Goal: Task Accomplishment & Management: Manage account settings

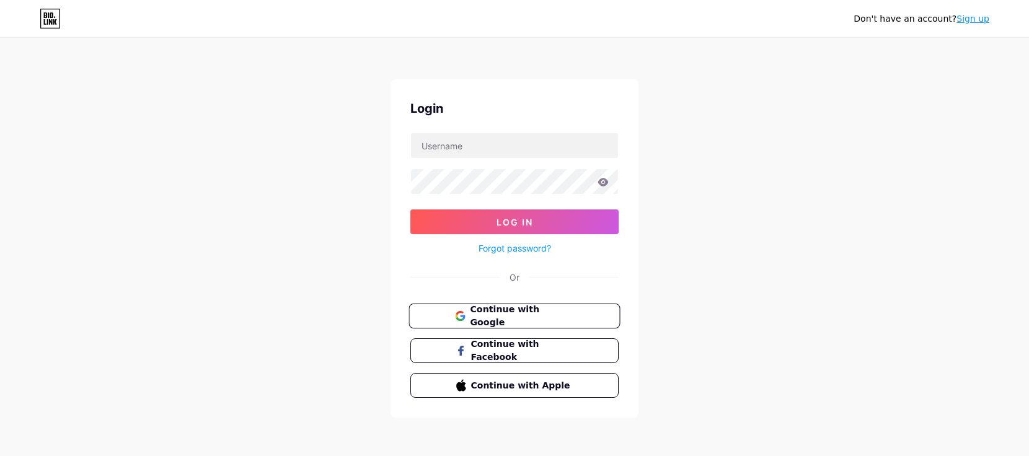
click at [516, 315] on span "Continue with Google" at bounding box center [522, 316] width 104 height 27
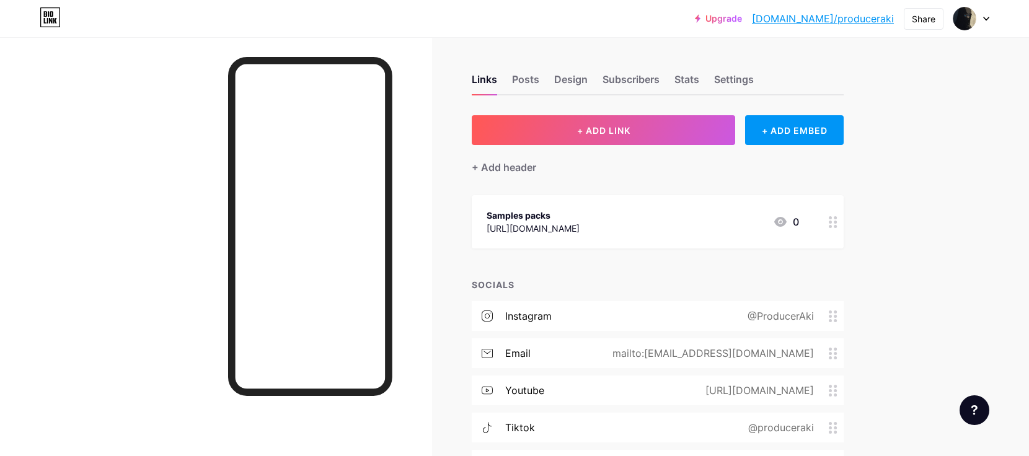
click at [710, 79] on div "Links Posts Design Subscribers Stats Settings" at bounding box center [658, 73] width 372 height 43
click at [720, 79] on div "Settings" at bounding box center [734, 83] width 40 height 22
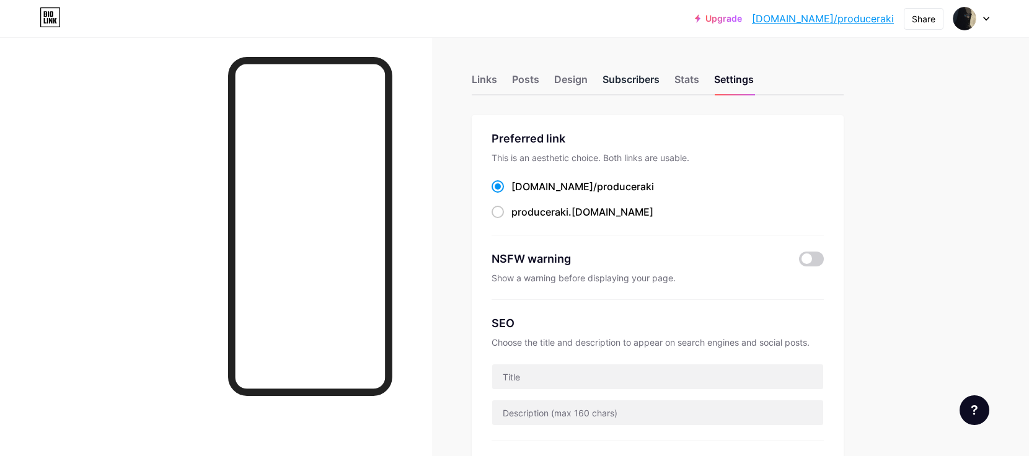
click at [612, 87] on div "Subscribers" at bounding box center [631, 83] width 57 height 22
click at [578, 78] on div "Design" at bounding box center [570, 83] width 33 height 22
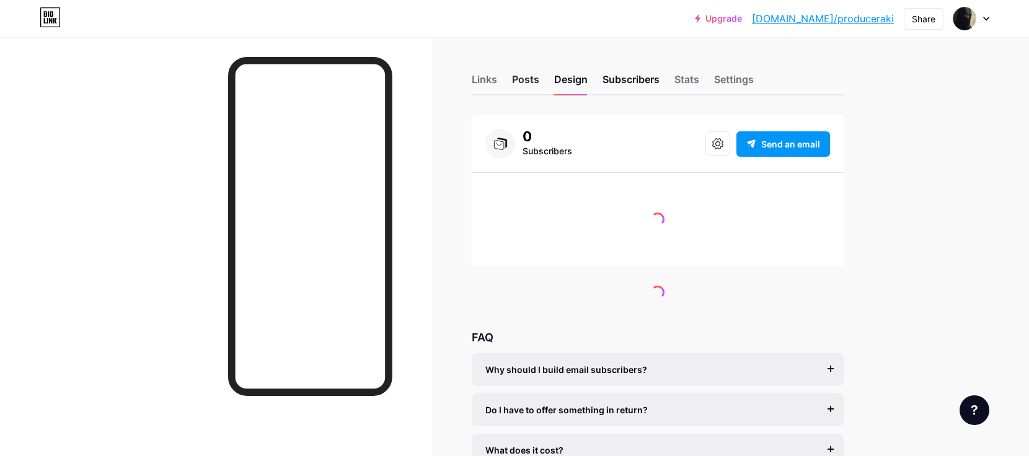
click at [520, 80] on div "Posts" at bounding box center [525, 83] width 27 height 22
click at [574, 76] on div "Design" at bounding box center [570, 83] width 33 height 22
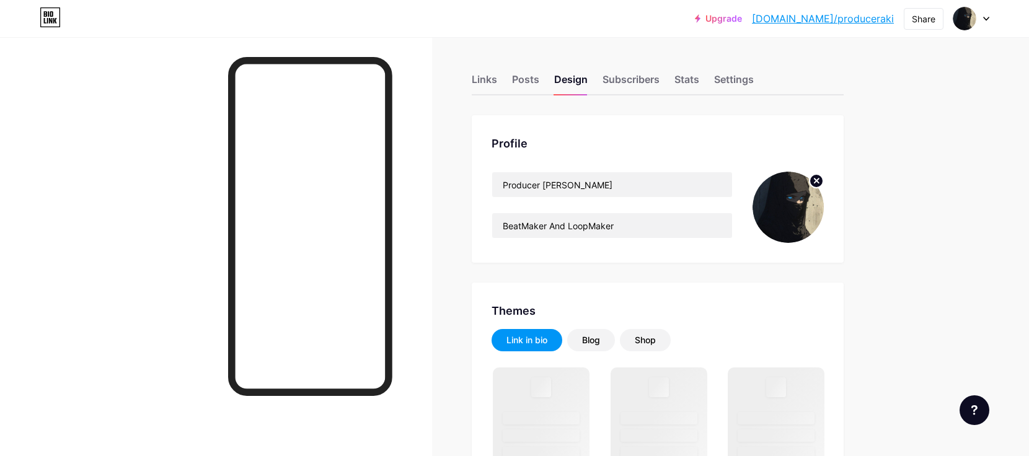
click at [818, 180] on circle at bounding box center [817, 181] width 14 height 14
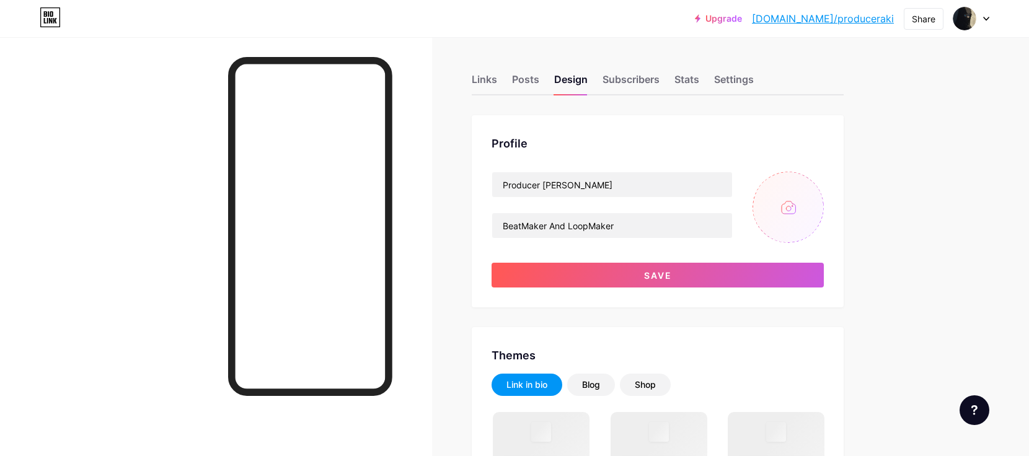
click at [796, 205] on input "file" at bounding box center [788, 207] width 71 height 71
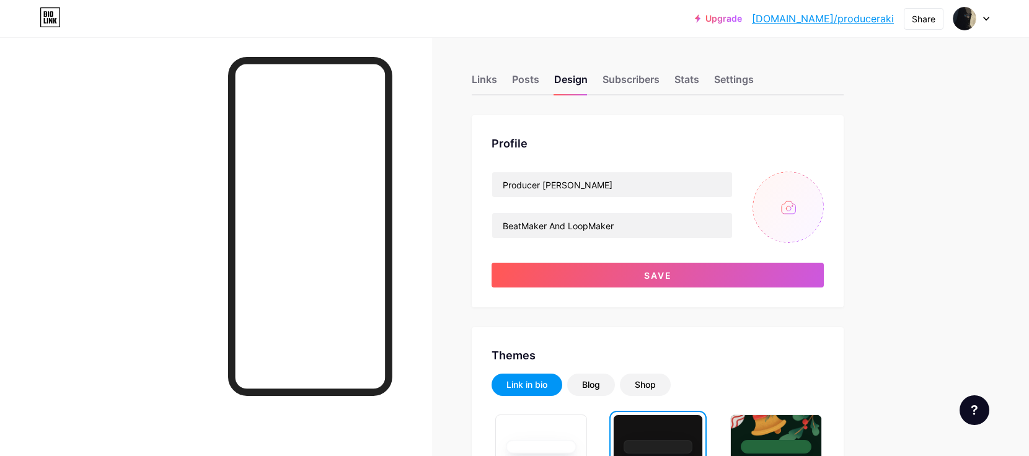
type input "C:\fakepath\Foto de perfil.png"
drag, startPoint x: 637, startPoint y: 224, endPoint x: 428, endPoint y: 230, distance: 209.0
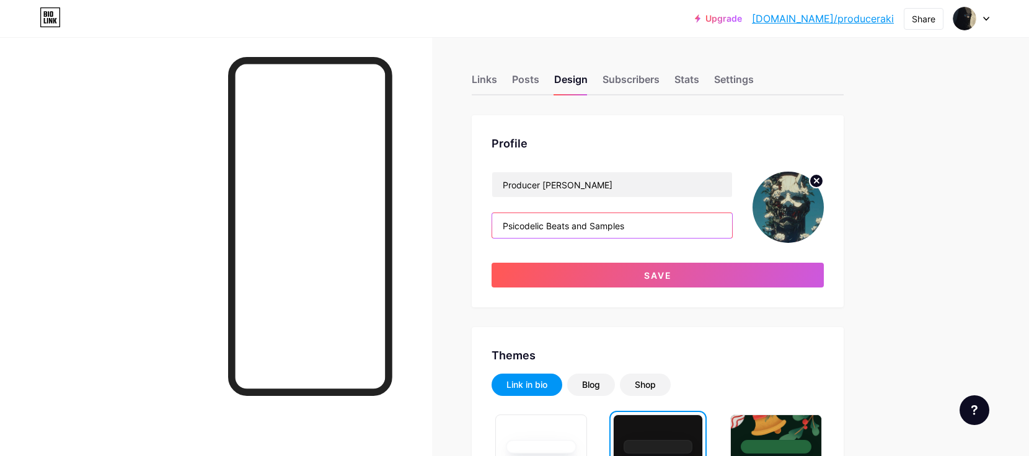
drag, startPoint x: 549, startPoint y: 226, endPoint x: 431, endPoint y: 226, distance: 117.2
paste input "ychedelic"
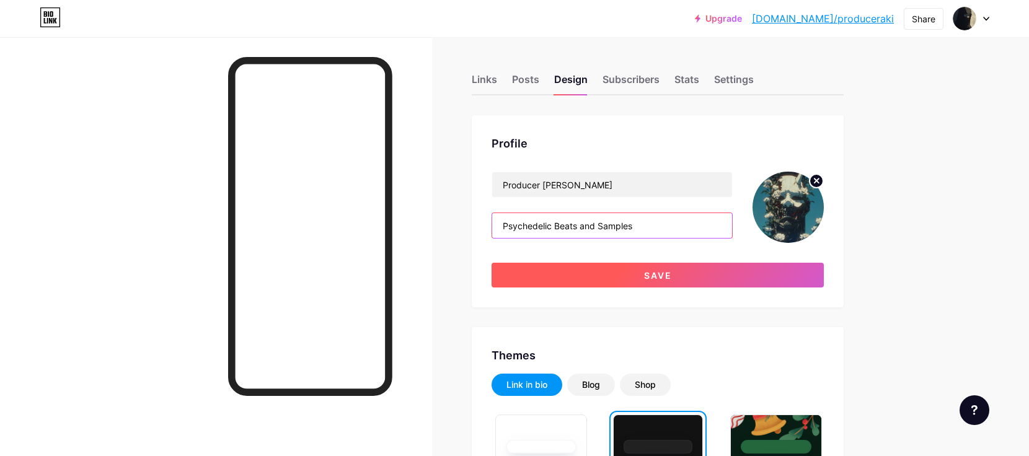
type input "Psychedelic Beats and Samples"
click at [601, 281] on button "Save" at bounding box center [658, 275] width 332 height 25
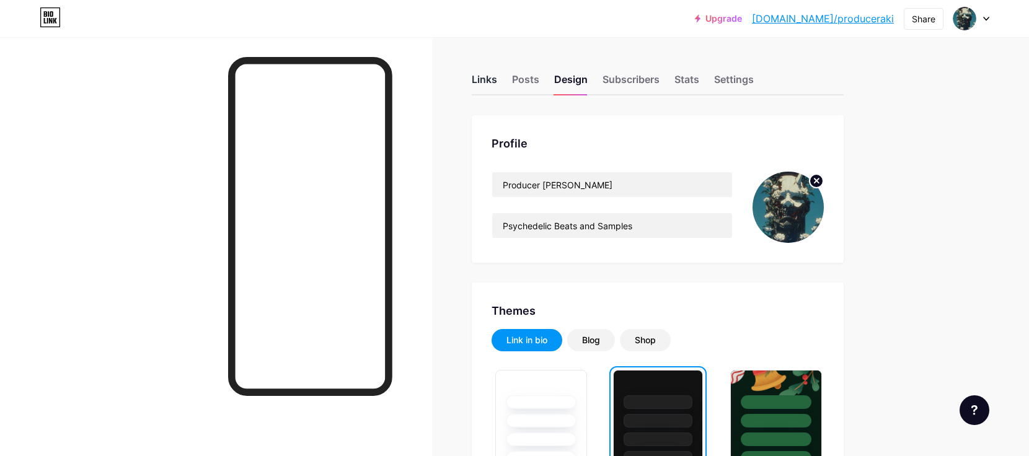
click at [484, 81] on div "Links" at bounding box center [484, 83] width 25 height 22
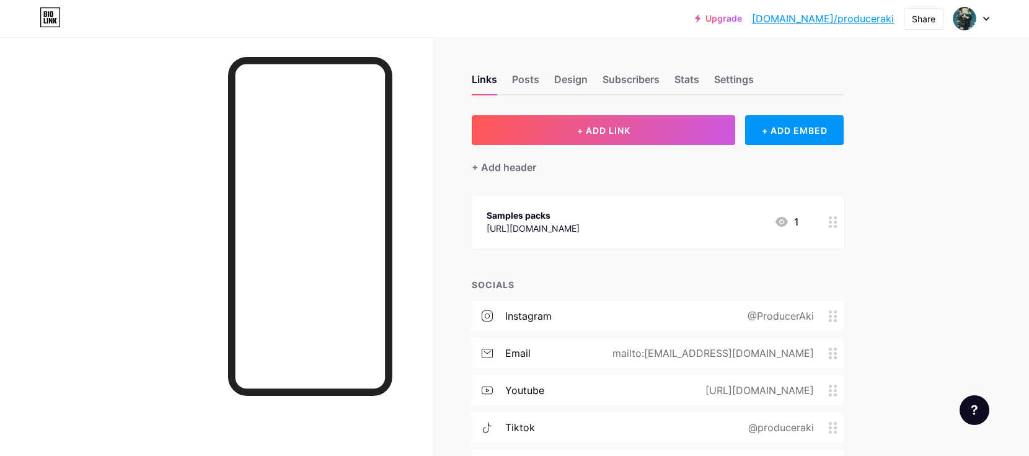
click at [580, 215] on div "Samples packs" at bounding box center [533, 215] width 93 height 13
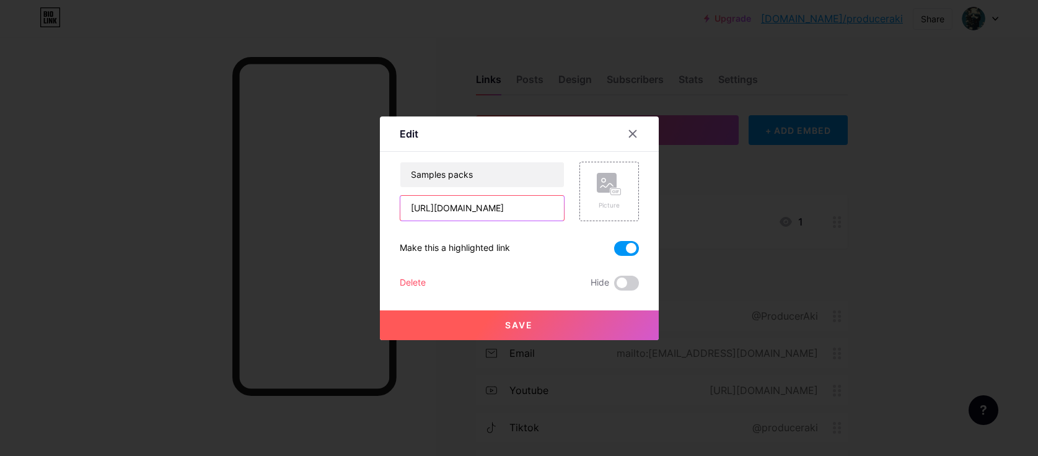
click at [528, 213] on input "[URL][DOMAIN_NAME]" at bounding box center [482, 208] width 164 height 25
drag, startPoint x: 500, startPoint y: 177, endPoint x: 325, endPoint y: 182, distance: 174.9
click at [325, 181] on div "Edit Content YouTube Play YouTube video without leaving your page. ADD Vimeo Pl…" at bounding box center [519, 228] width 1038 height 456
type input "Samples Store | Multi Kits"
click at [621, 200] on div "Picture" at bounding box center [609, 191] width 25 height 37
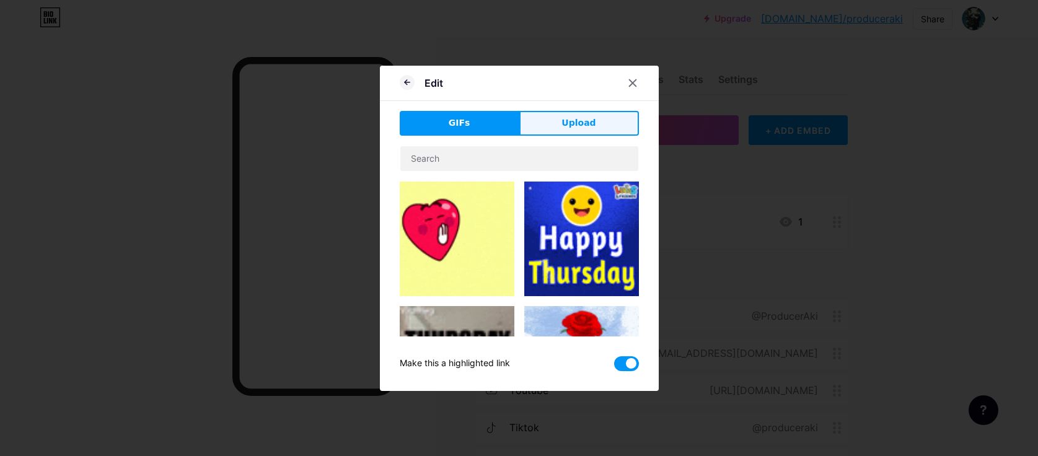
click at [560, 122] on button "Upload" at bounding box center [580, 123] width 120 height 25
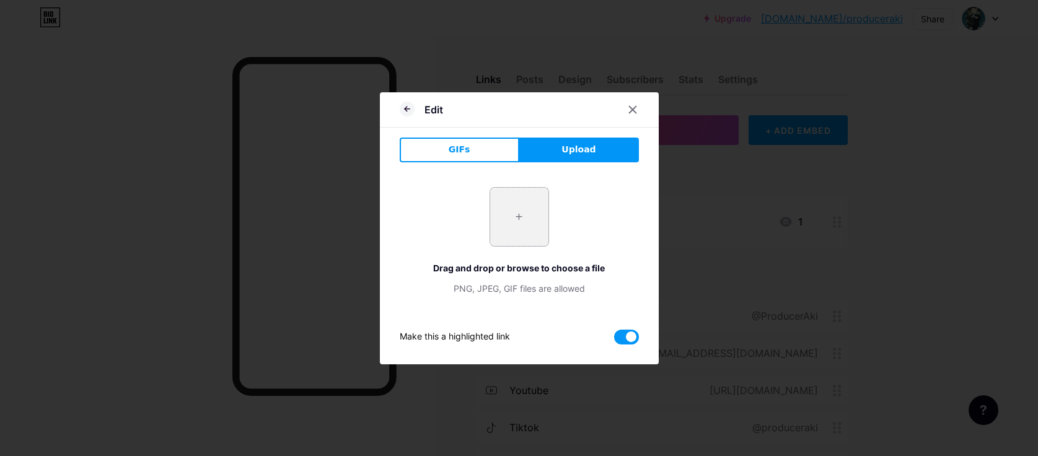
click at [545, 211] on input "file" at bounding box center [519, 217] width 58 height 58
type input "C:\fakepath\8271b54d533ac8015d9e29221d5fbfd6.jpg"
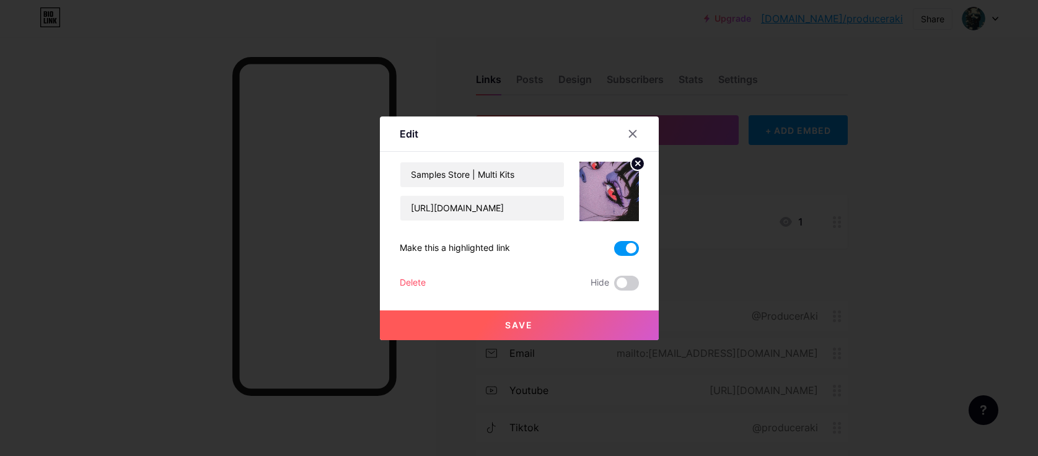
click at [633, 248] on span at bounding box center [626, 248] width 25 height 15
click at [614, 252] on input "checkbox" at bounding box center [614, 252] width 0 height 0
click at [633, 246] on span at bounding box center [626, 248] width 25 height 15
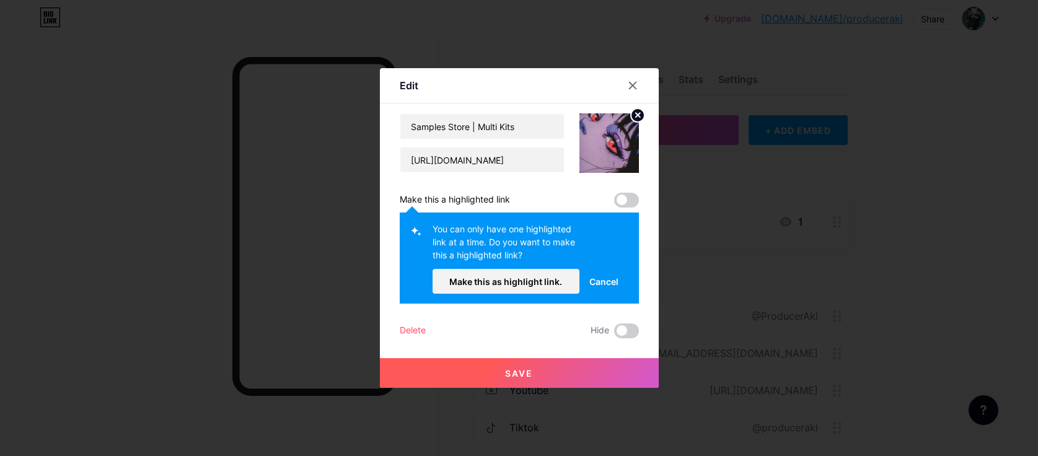
click at [601, 283] on span "Cancel" at bounding box center [604, 281] width 29 height 13
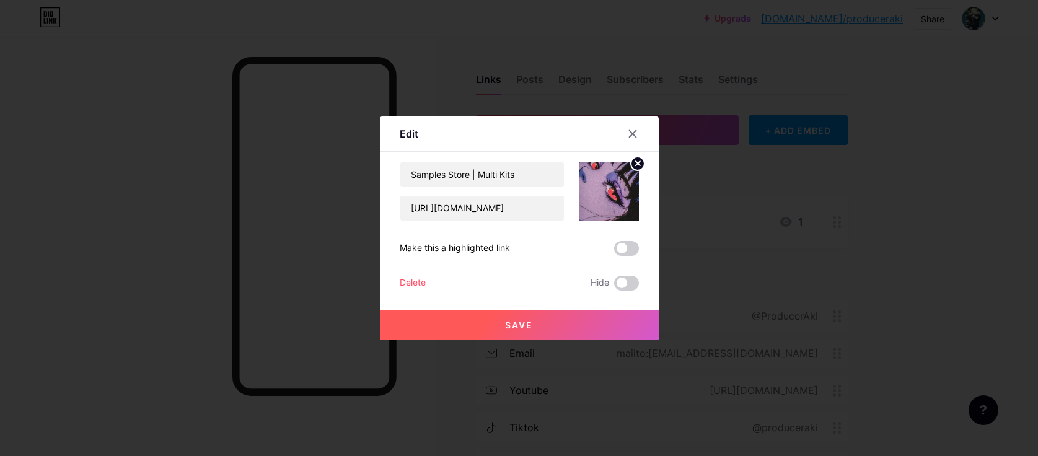
click at [537, 329] on button "Save" at bounding box center [519, 326] width 279 height 30
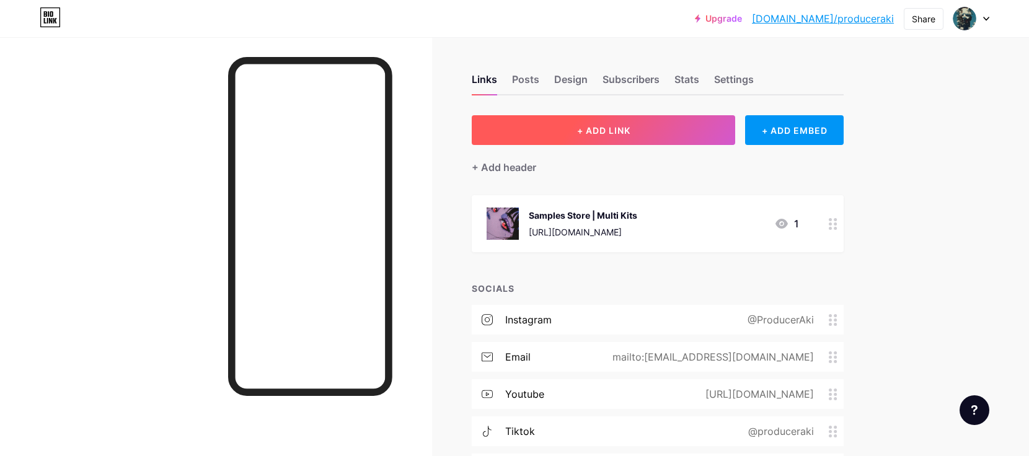
click at [589, 125] on span "+ ADD LINK" at bounding box center [603, 130] width 53 height 11
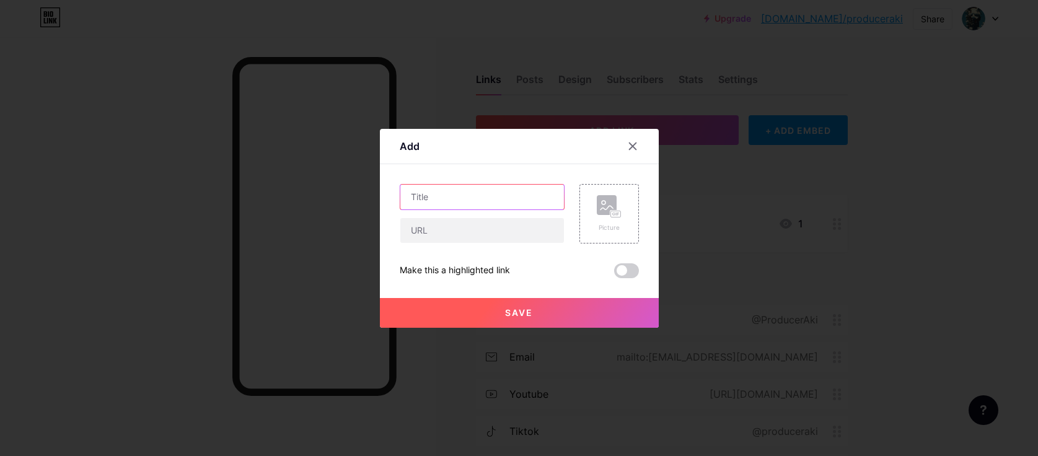
click at [450, 205] on input "text" at bounding box center [482, 197] width 164 height 25
type input "B"
paste input "Psychedelic"
type input "Beats Store | Psychedelic"
click at [501, 233] on input "text" at bounding box center [482, 230] width 164 height 25
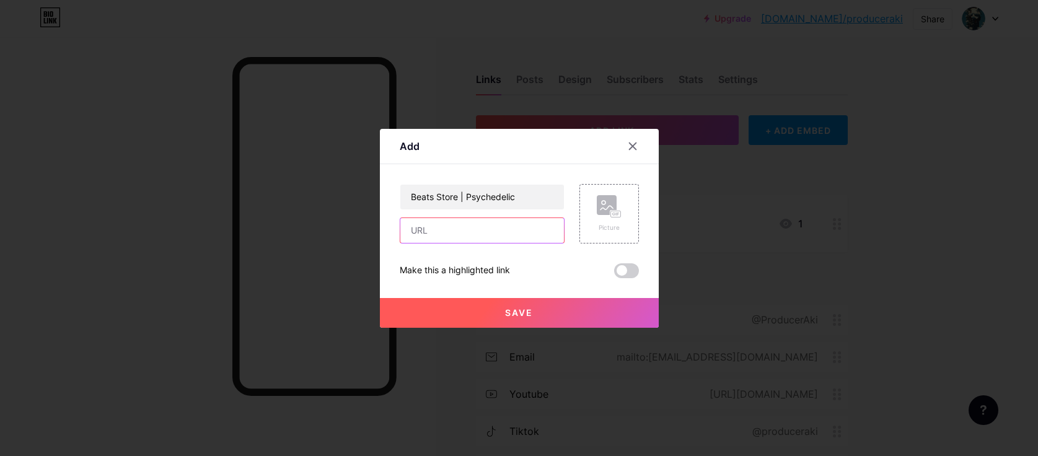
paste input "[URL][DOMAIN_NAME]"
type input "[URL][DOMAIN_NAME]"
click at [626, 190] on div "Picture" at bounding box center [610, 214] width 60 height 60
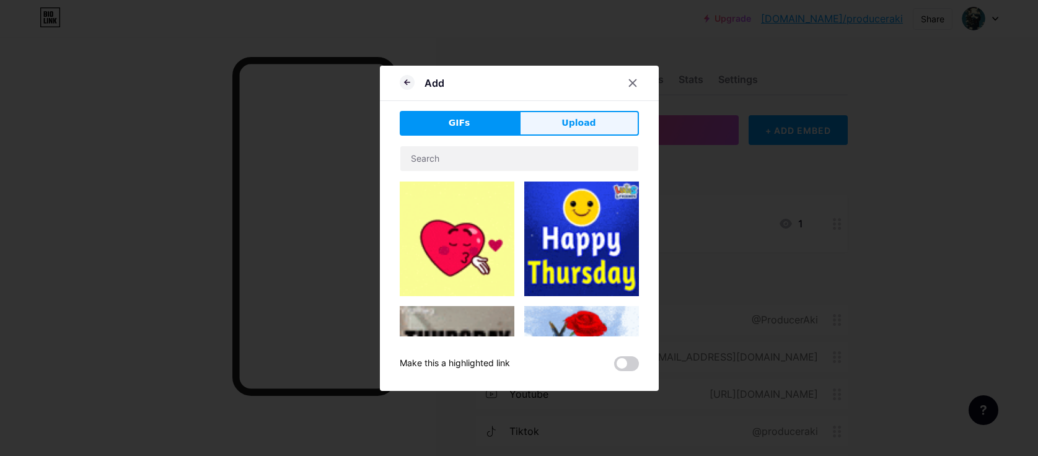
drag, startPoint x: 566, startPoint y: 133, endPoint x: 549, endPoint y: 154, distance: 26.9
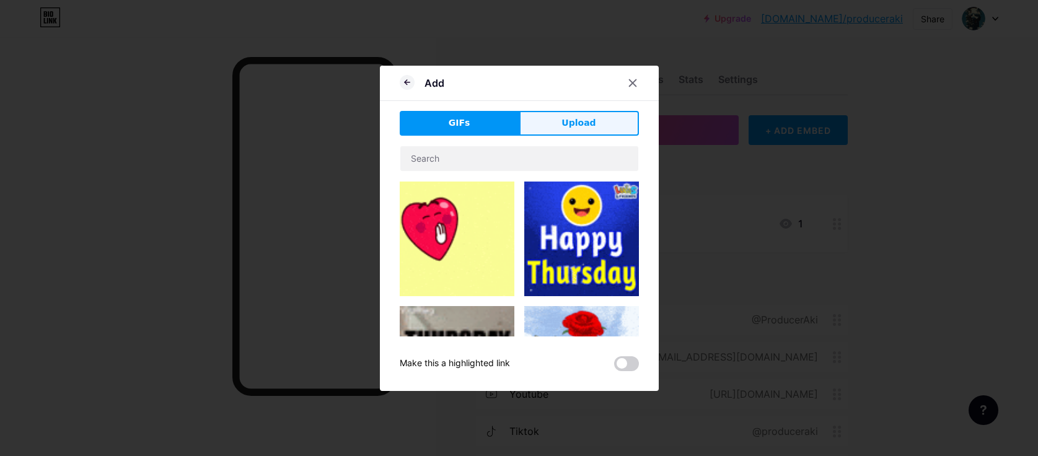
click at [567, 133] on button "Upload" at bounding box center [580, 123] width 120 height 25
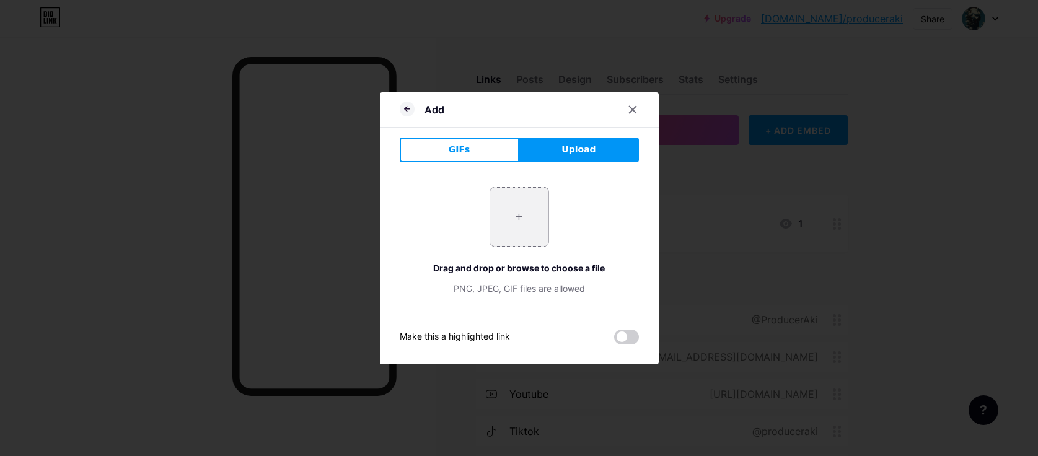
click at [511, 211] on input "file" at bounding box center [519, 217] width 58 height 58
type input "C:\fakepath\ecec70eb3852fcef1d5dc853e9dad728.jpg"
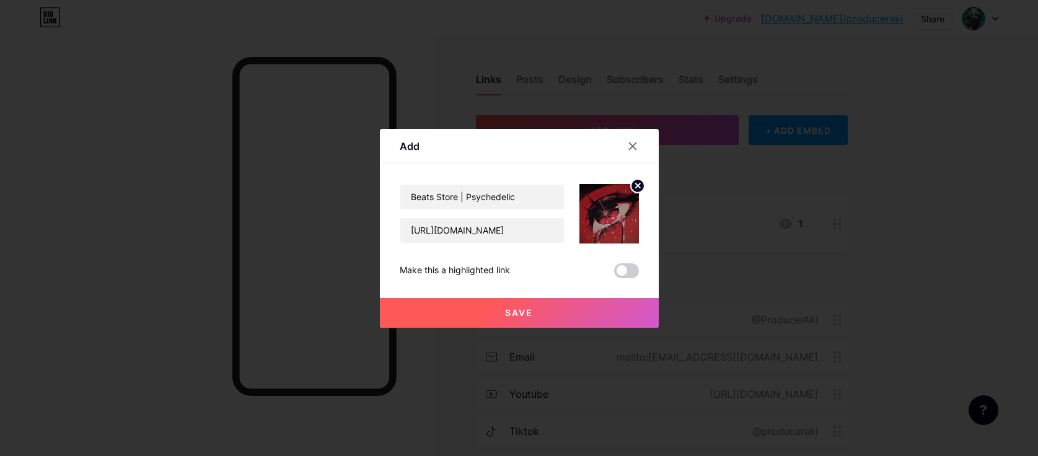
click at [552, 317] on button "Save" at bounding box center [519, 313] width 279 height 30
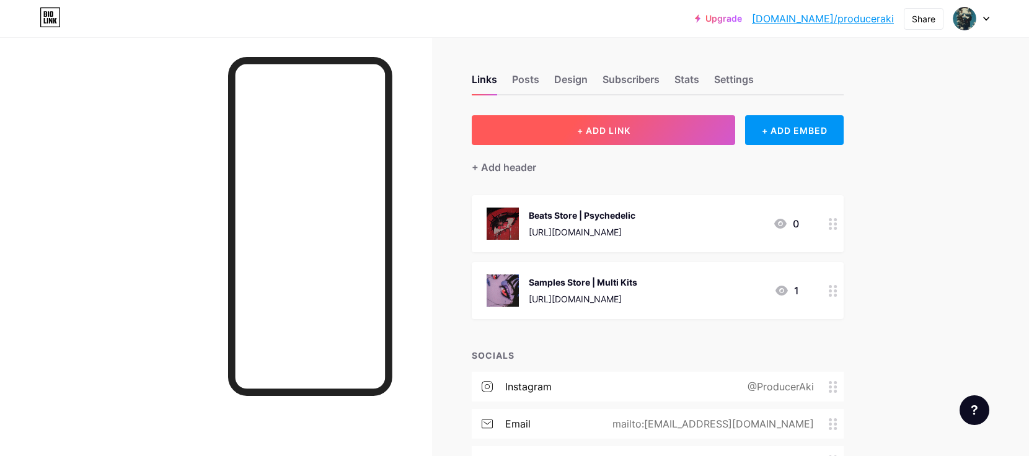
click at [695, 127] on button "+ ADD LINK" at bounding box center [603, 130] width 263 height 30
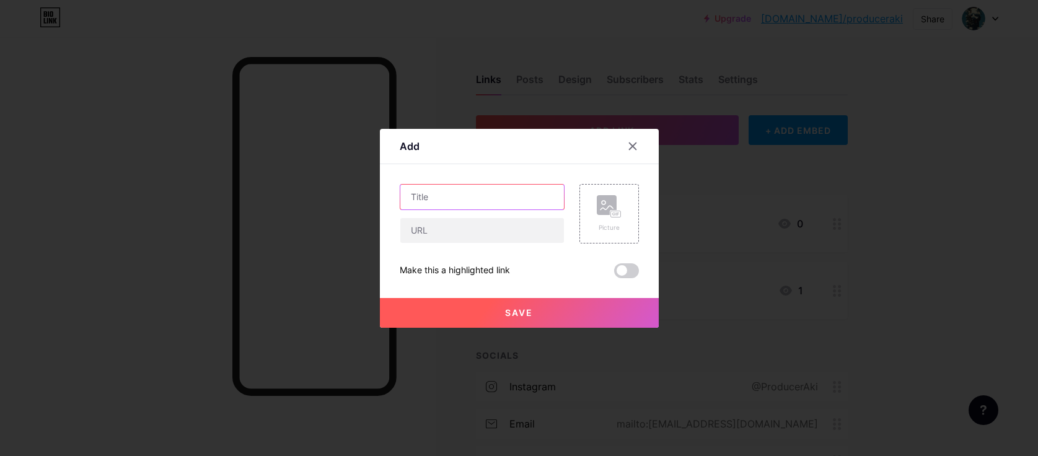
click at [492, 205] on input "text" at bounding box center [482, 197] width 164 height 25
type input "s"
type input "Free Samples"
click at [474, 221] on input "text" at bounding box center [482, 230] width 164 height 25
paste input "[URL][DOMAIN_NAME]"
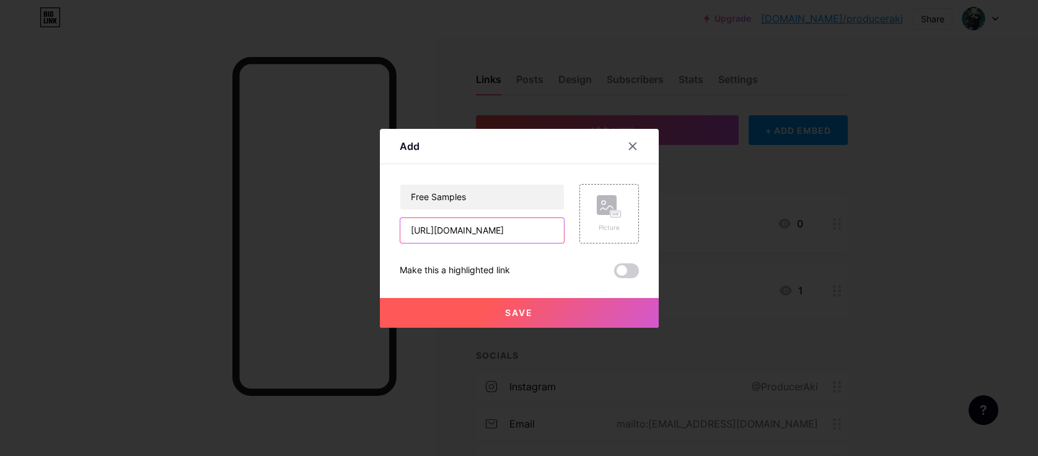
scroll to position [0, 25]
type input "[URL][DOMAIN_NAME]"
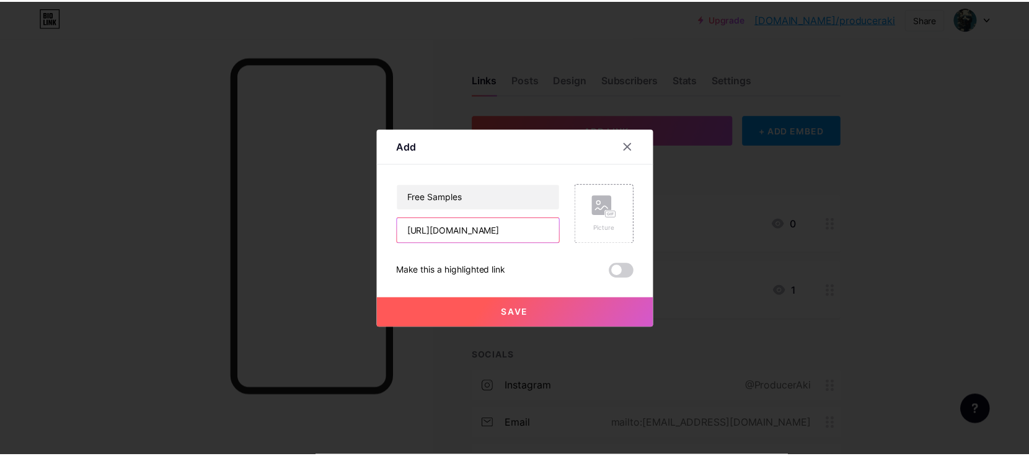
scroll to position [0, 0]
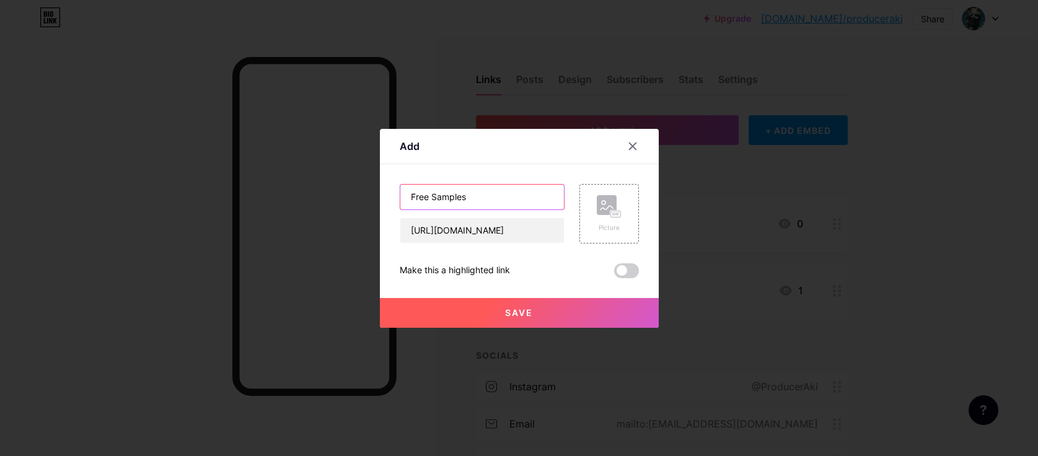
drag, startPoint x: 478, startPoint y: 199, endPoint x: 286, endPoint y: 203, distance: 191.6
click at [342, 199] on div "Add Content YouTube Play YouTube video without leaving your page. ADD Vimeo Pla…" at bounding box center [519, 228] width 1038 height 456
paste input "Samples to Collaborate"
type input "Samples to Collaborate"
click at [511, 314] on span "Save" at bounding box center [519, 312] width 28 height 11
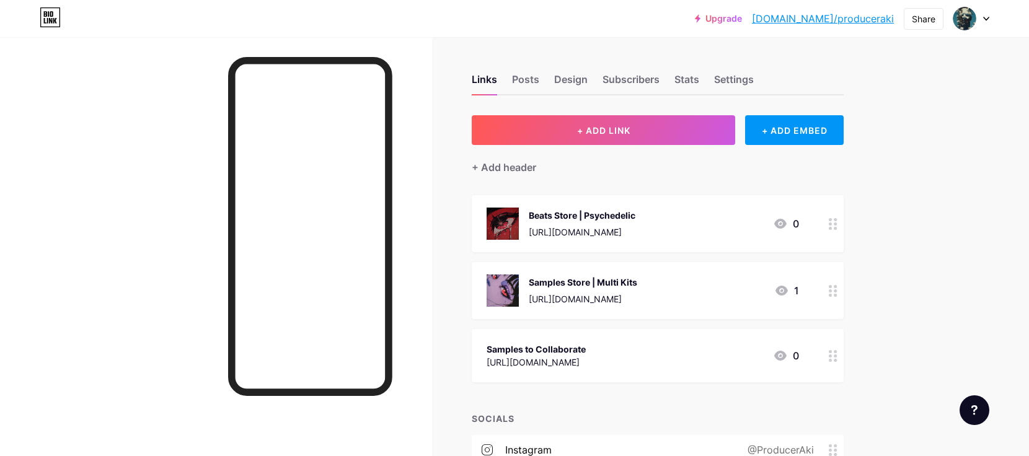
click at [586, 353] on div "Samples to Collaborate" at bounding box center [536, 349] width 99 height 13
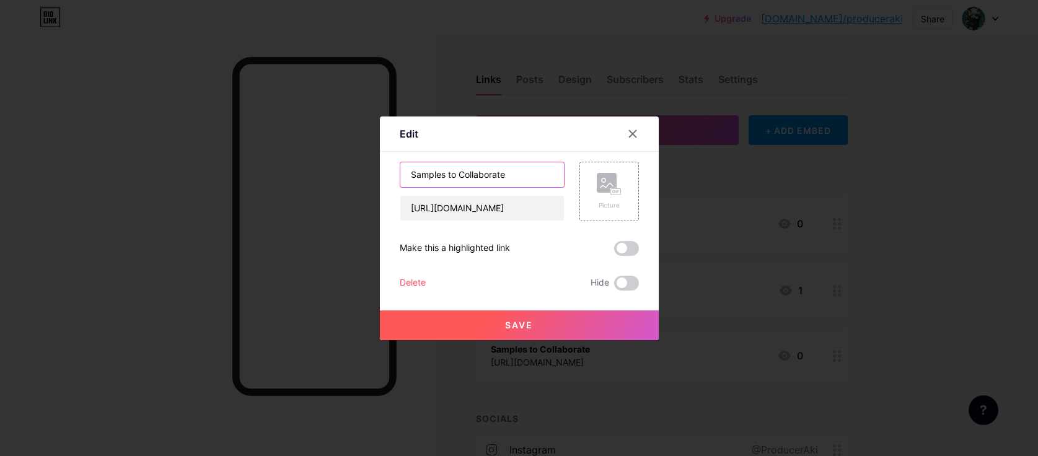
drag, startPoint x: 516, startPoint y: 176, endPoint x: 245, endPoint y: 175, distance: 271.5
click at [277, 174] on div "Edit Content YouTube Play YouTube video without leaving your page. ADD Vimeo Pl…" at bounding box center [519, 228] width 1038 height 456
paste input "|"
type input "Samples | Collaborate"
click at [510, 330] on span "Save" at bounding box center [519, 325] width 28 height 11
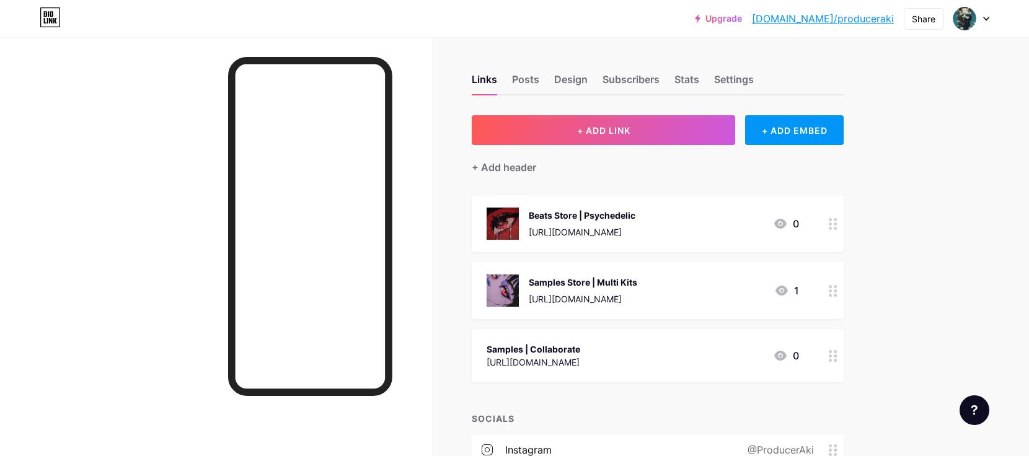
click at [503, 336] on div "Samples | Collaborate [URL][DOMAIN_NAME] 0" at bounding box center [658, 355] width 372 height 53
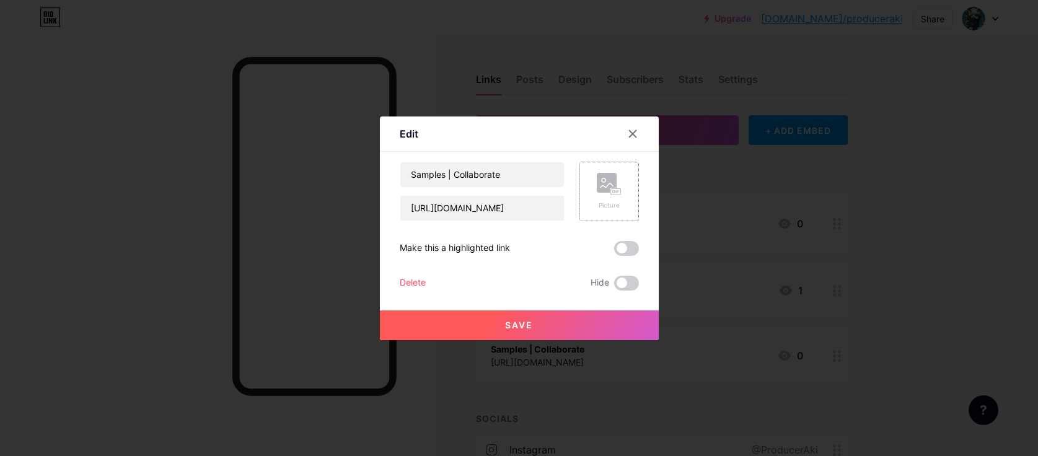
click at [601, 193] on icon at bounding box center [609, 184] width 25 height 23
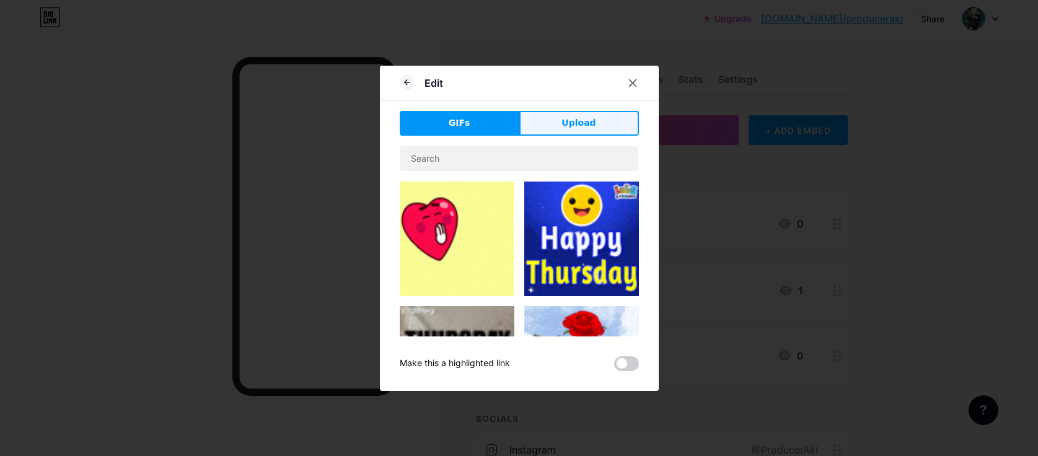
click at [546, 115] on button "Upload" at bounding box center [580, 123] width 120 height 25
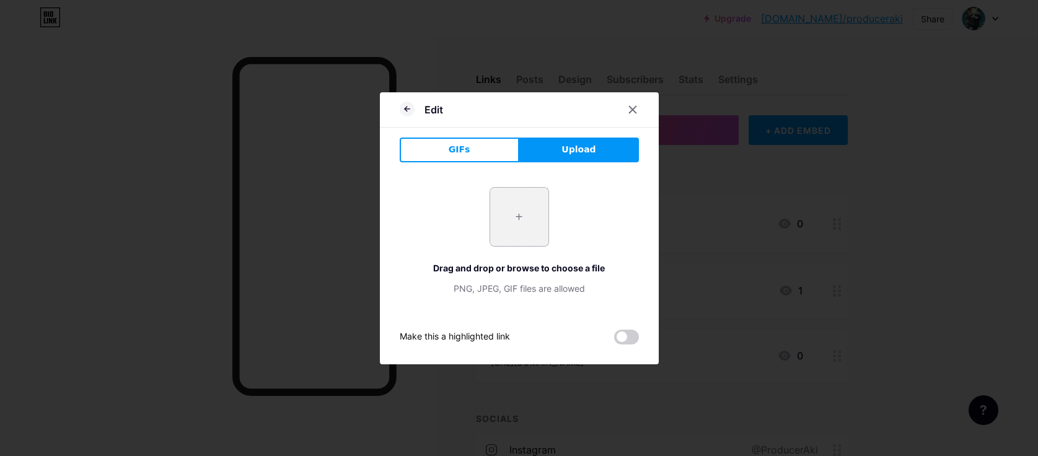
click at [528, 218] on input "file" at bounding box center [519, 217] width 58 height 58
type input "C:\fakepath\2.jpg"
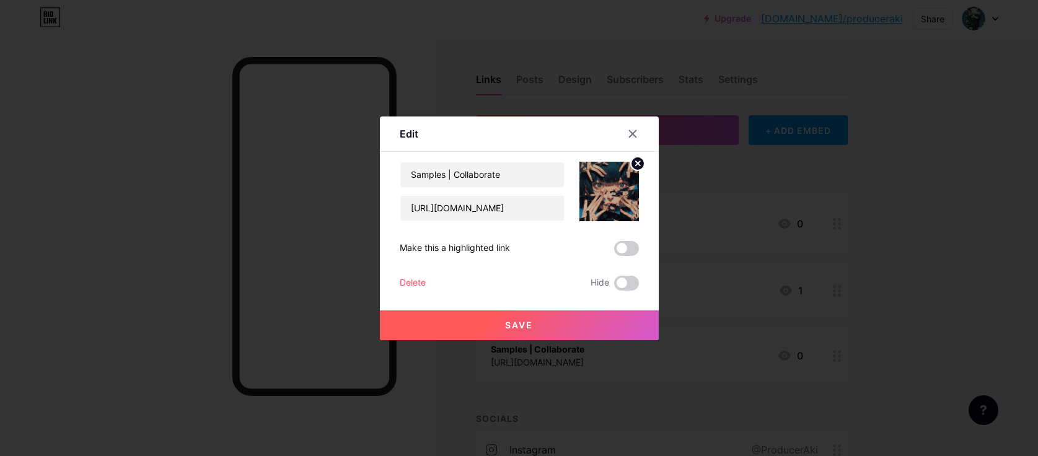
click at [543, 322] on button "Save" at bounding box center [519, 326] width 279 height 30
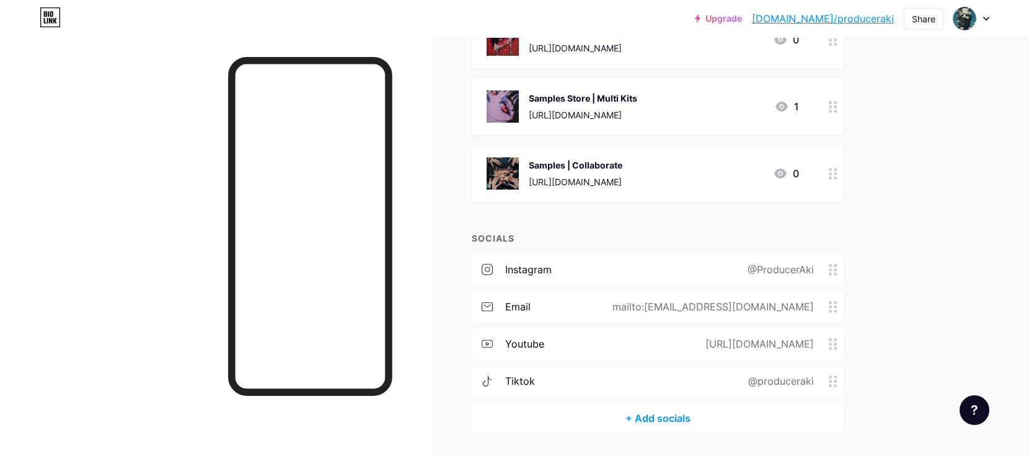
scroll to position [192, 0]
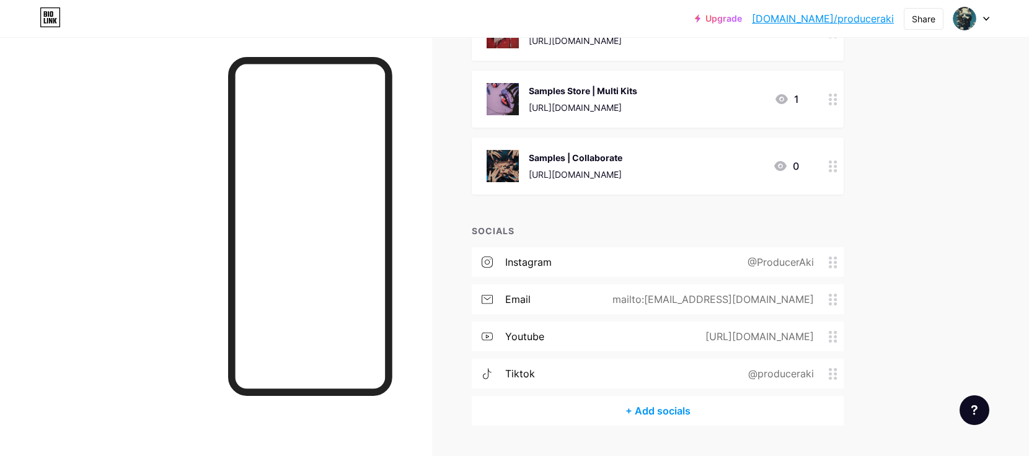
click at [829, 373] on div "@produceraki" at bounding box center [778, 373] width 100 height 15
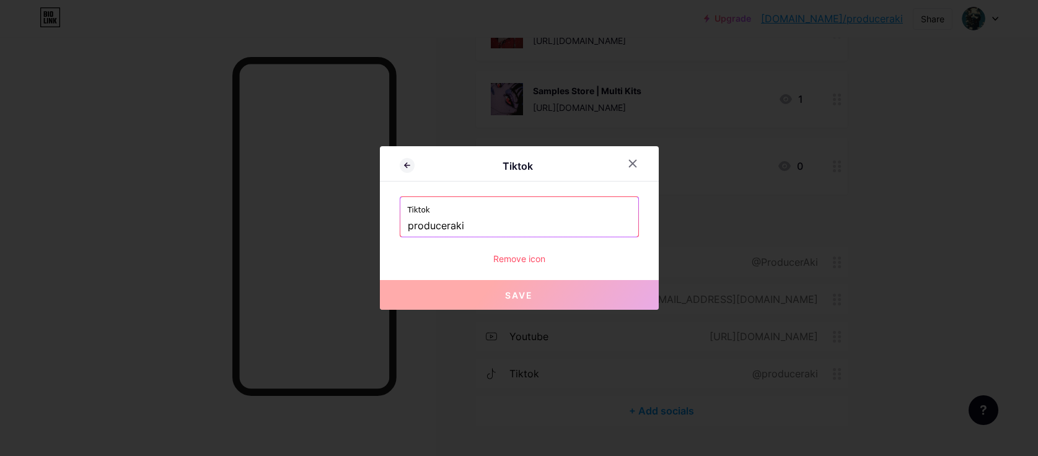
click at [524, 261] on div "Remove icon" at bounding box center [519, 258] width 239 height 13
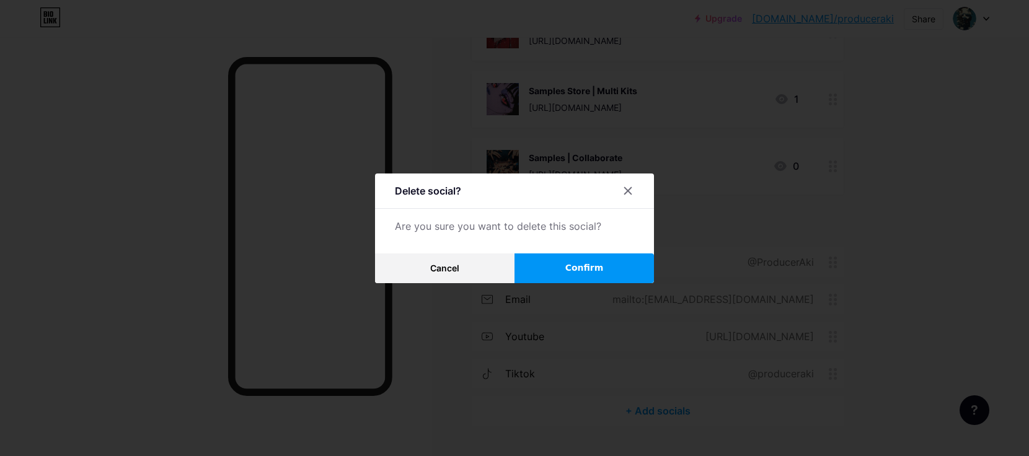
click at [599, 273] on span "Confirm" at bounding box center [584, 268] width 38 height 13
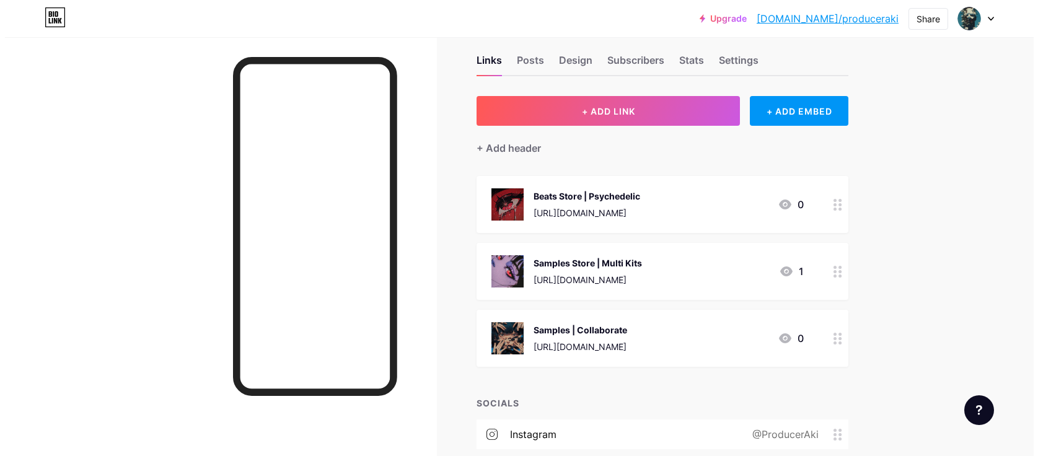
scroll to position [19, 0]
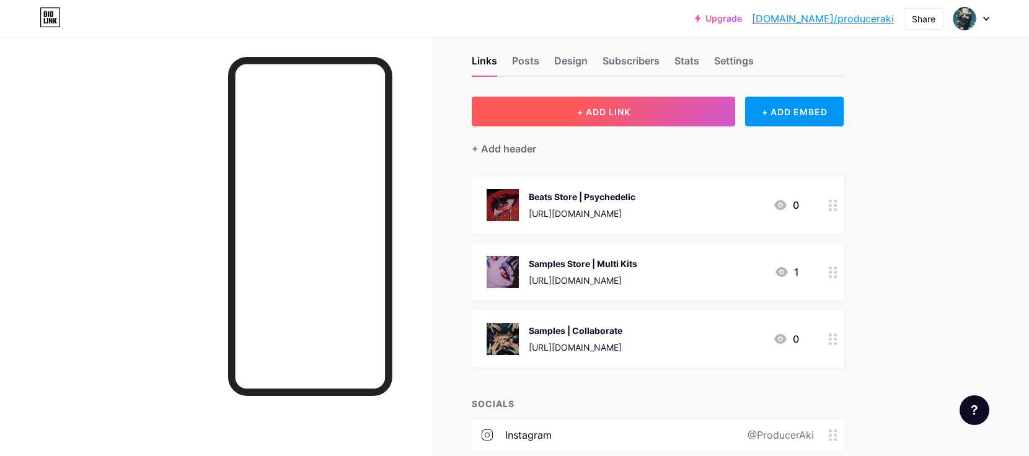
click at [582, 97] on button "+ ADD LINK" at bounding box center [603, 112] width 263 height 30
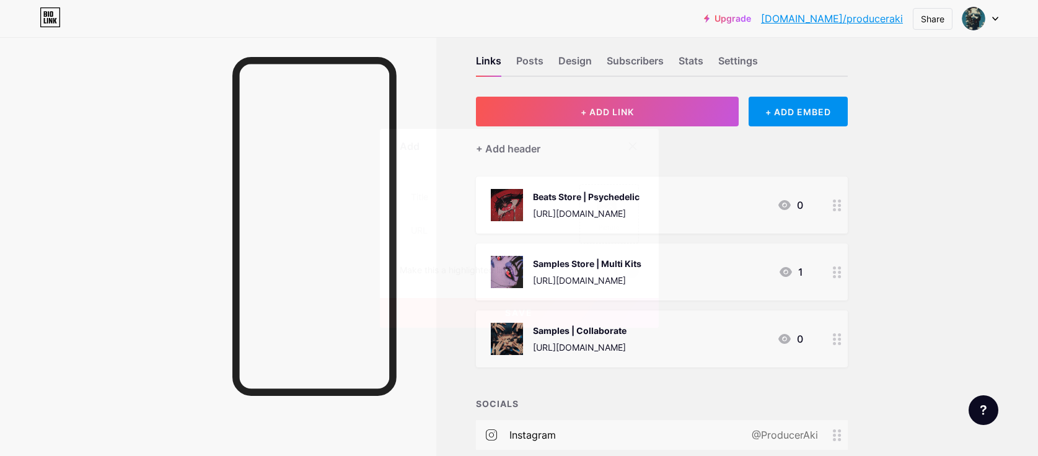
click at [633, 146] on icon at bounding box center [632, 146] width 7 height 7
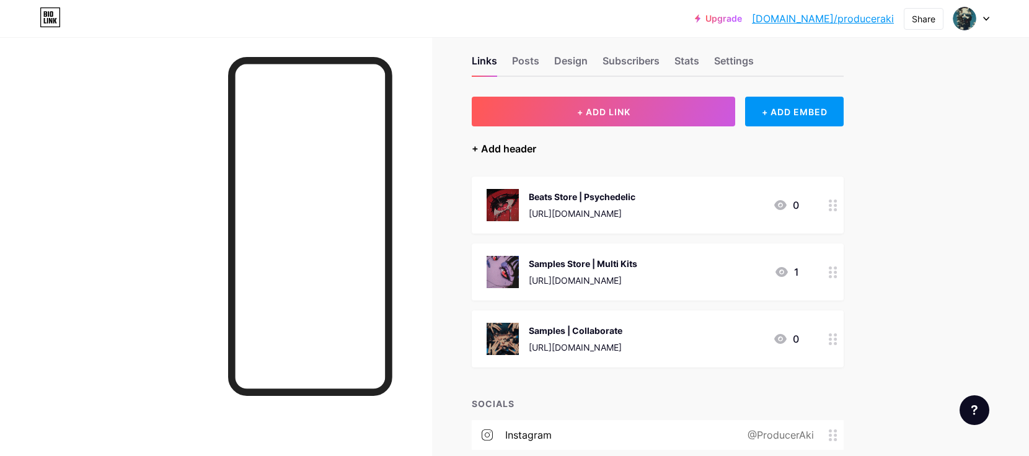
click at [518, 147] on div "+ Add header" at bounding box center [504, 148] width 64 height 15
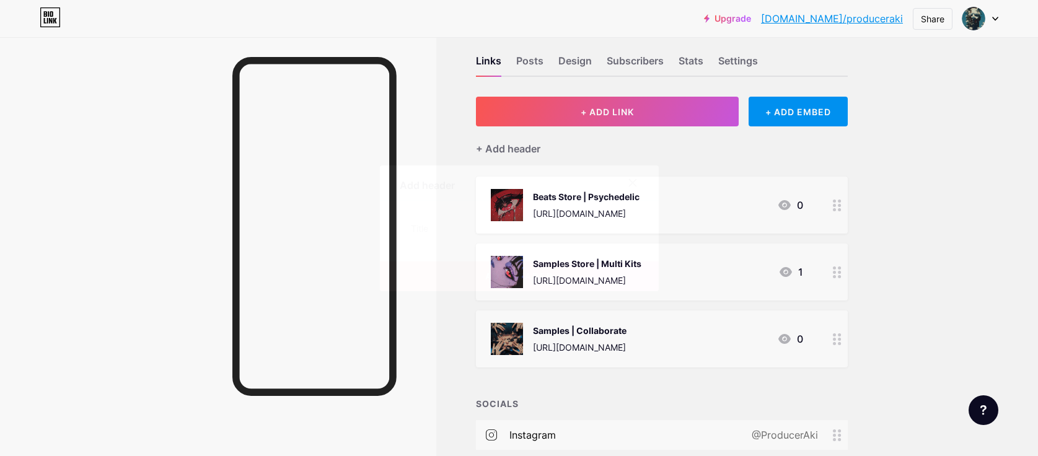
click at [630, 177] on div at bounding box center [633, 183] width 22 height 22
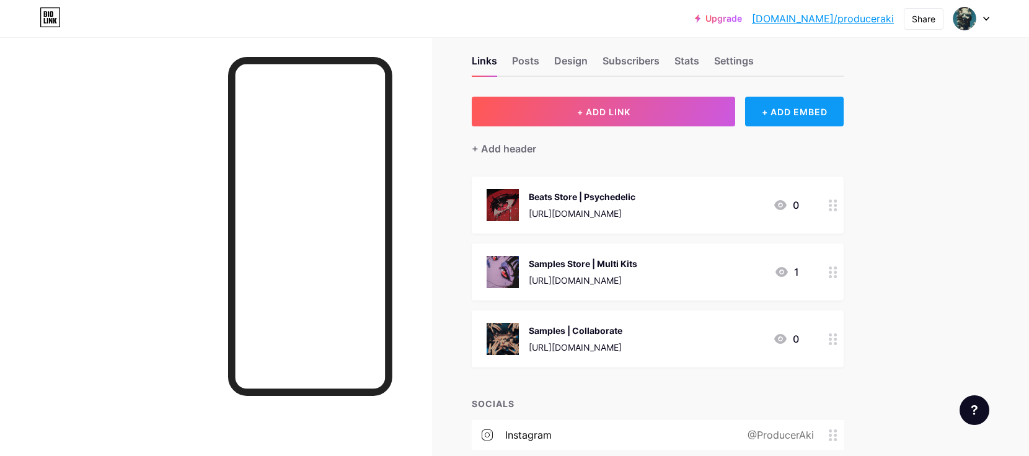
click at [773, 122] on div "+ ADD EMBED" at bounding box center [794, 112] width 99 height 30
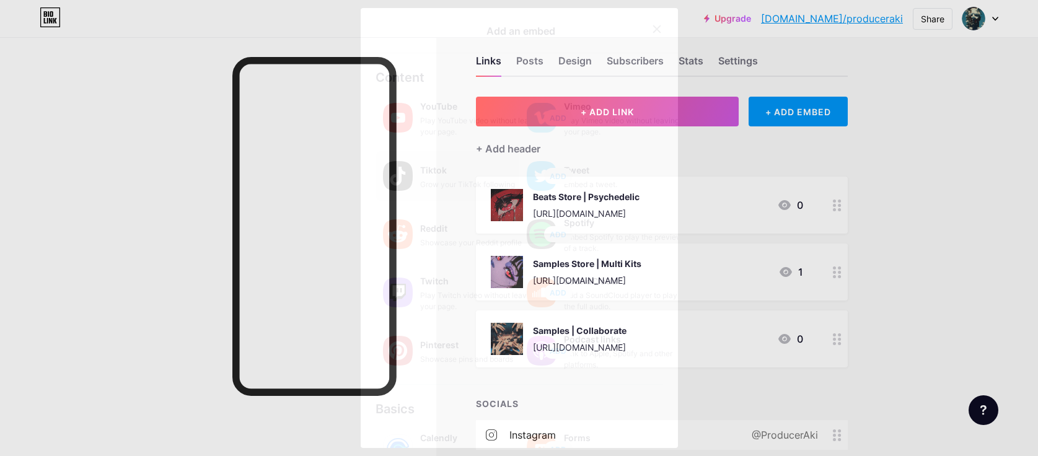
scroll to position [117, 0]
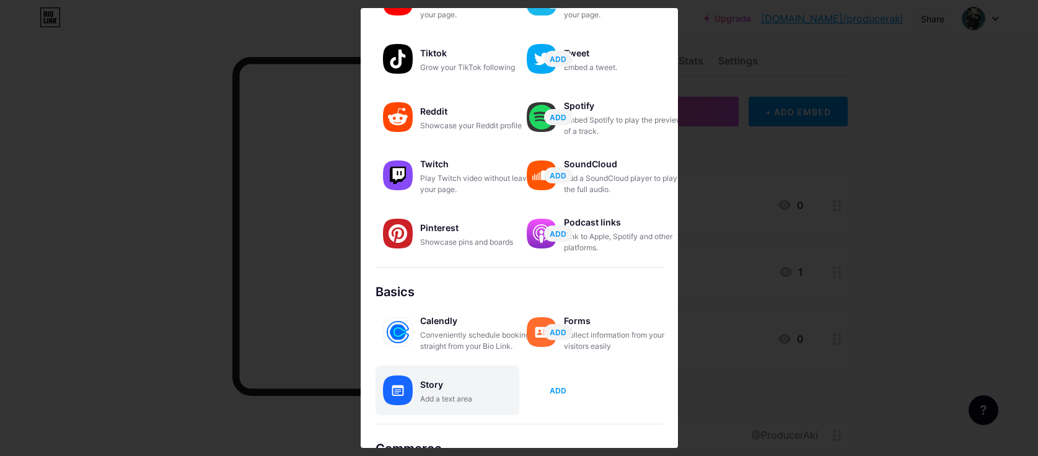
click at [557, 394] on span "ADD" at bounding box center [558, 391] width 17 height 11
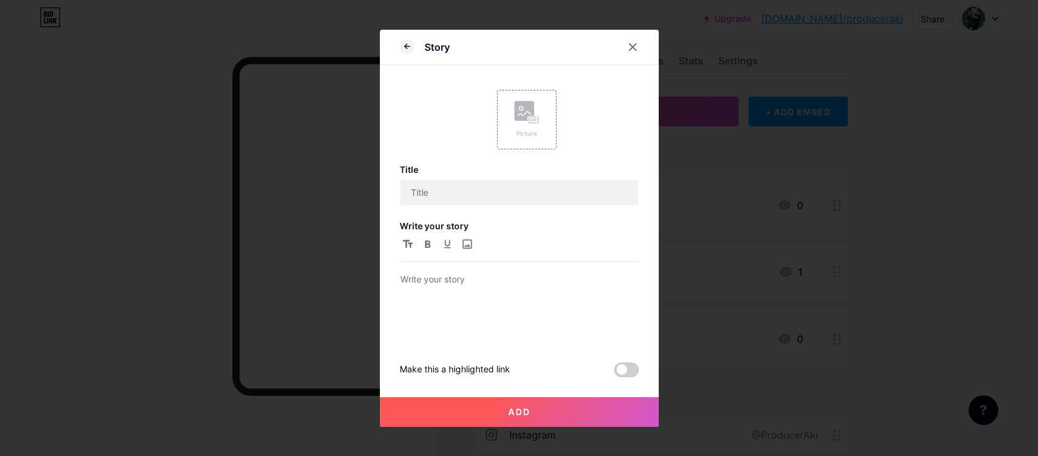
scroll to position [0, 0]
click at [397, 43] on div "Story" at bounding box center [519, 50] width 279 height 29
click at [409, 48] on icon at bounding box center [407, 46] width 15 height 15
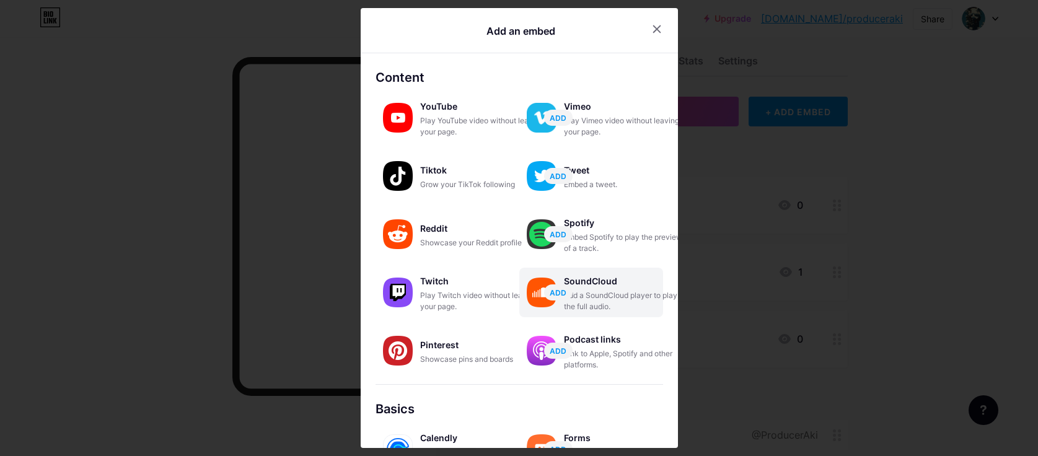
scroll to position [192, 0]
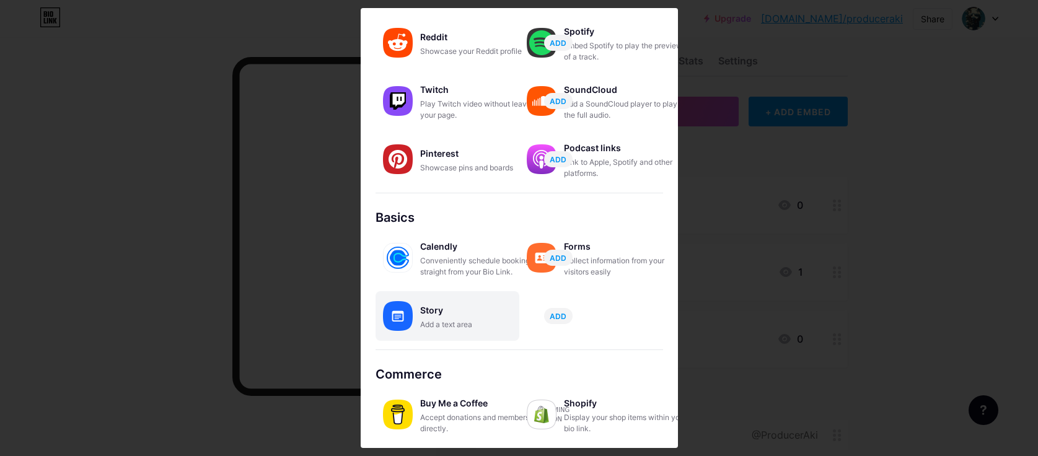
click at [436, 314] on div "Story" at bounding box center [482, 310] width 124 height 17
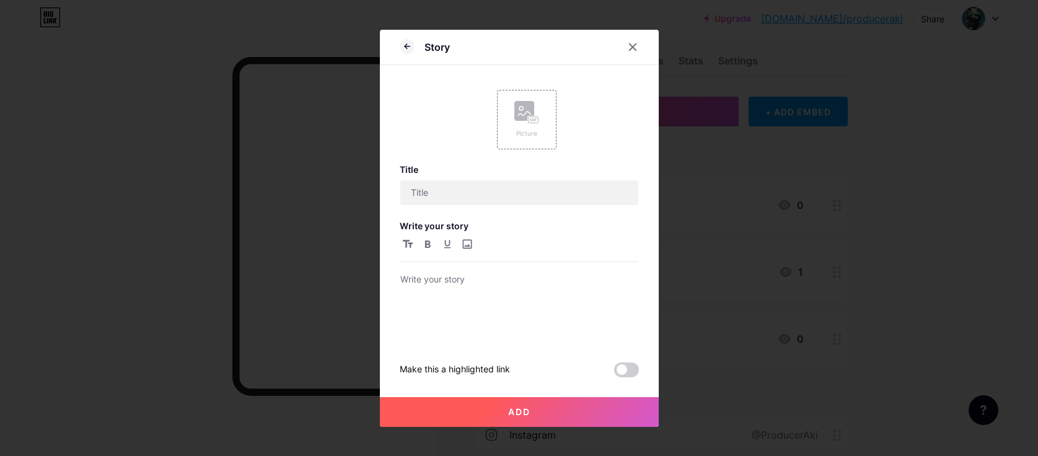
click at [407, 43] on icon at bounding box center [407, 46] width 15 height 15
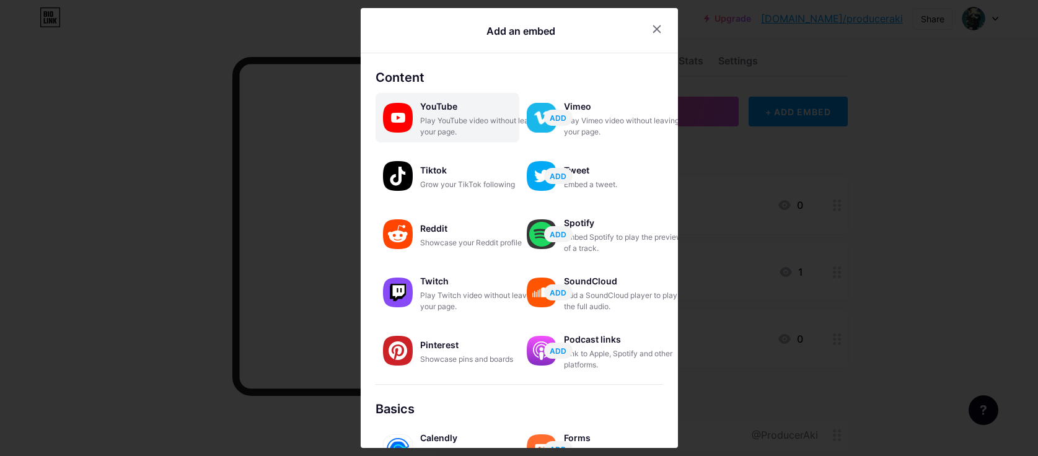
click at [440, 121] on div "Play YouTube video without leaving your page." at bounding box center [482, 126] width 124 height 22
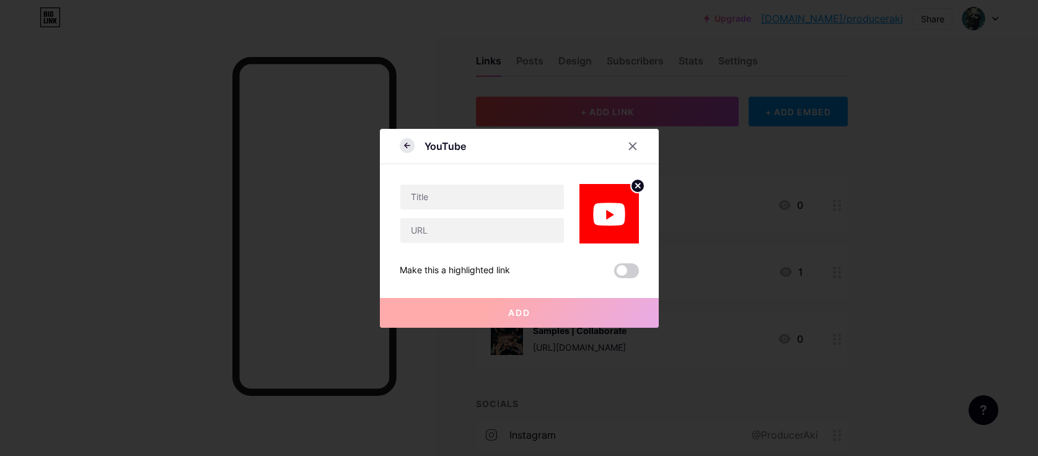
click at [404, 143] on icon at bounding box center [407, 145] width 15 height 15
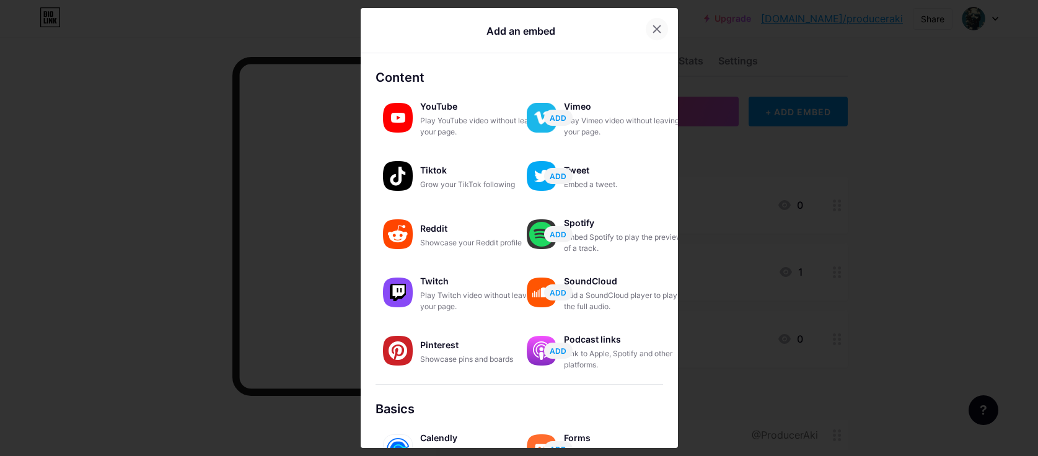
click at [646, 25] on div at bounding box center [657, 29] width 22 height 22
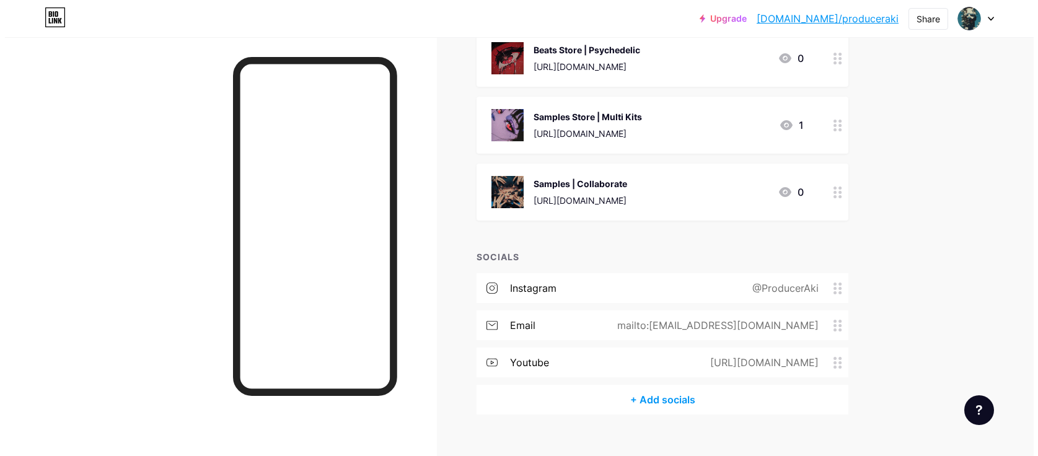
scroll to position [164, 0]
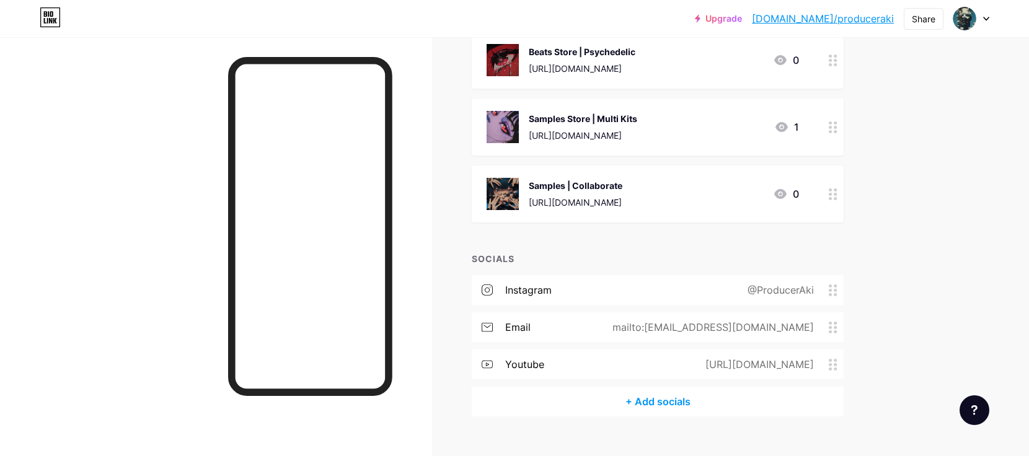
click at [656, 399] on div "+ Add socials" at bounding box center [658, 402] width 372 height 30
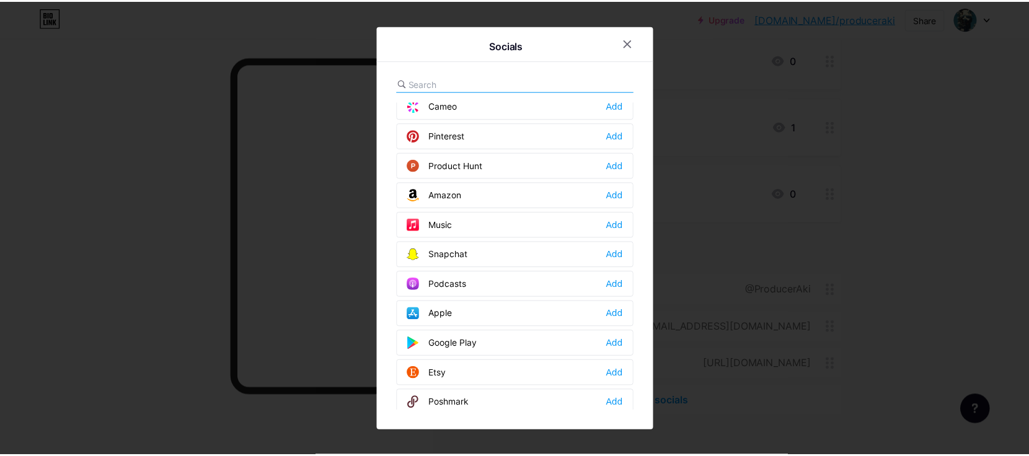
scroll to position [1118, 0]
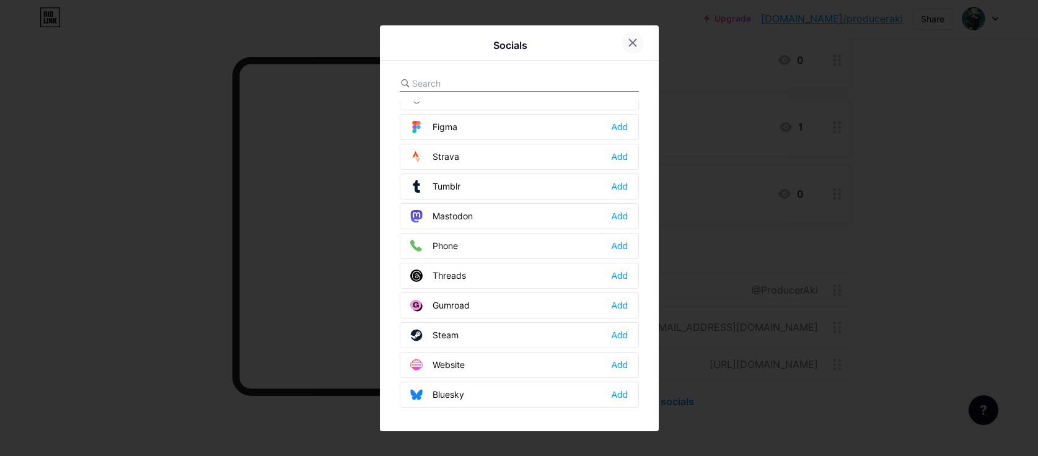
click at [637, 48] on div at bounding box center [633, 43] width 22 height 22
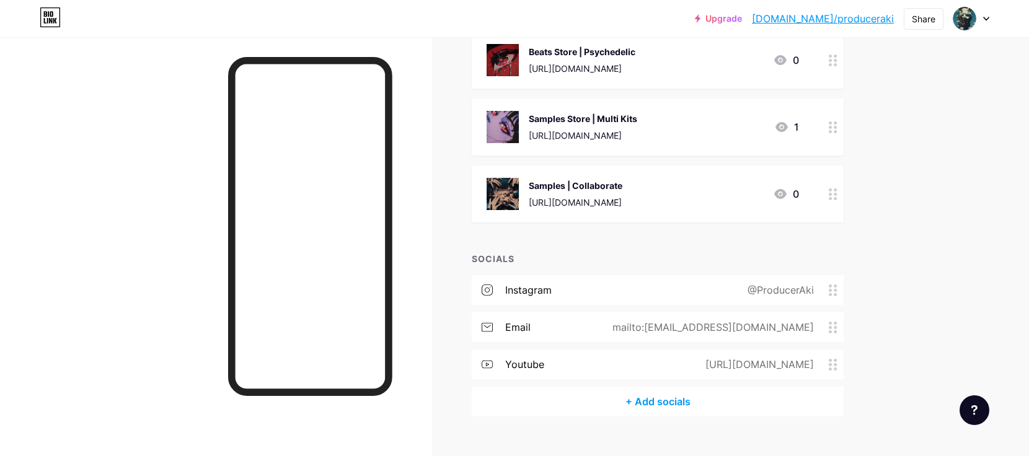
scroll to position [0, 0]
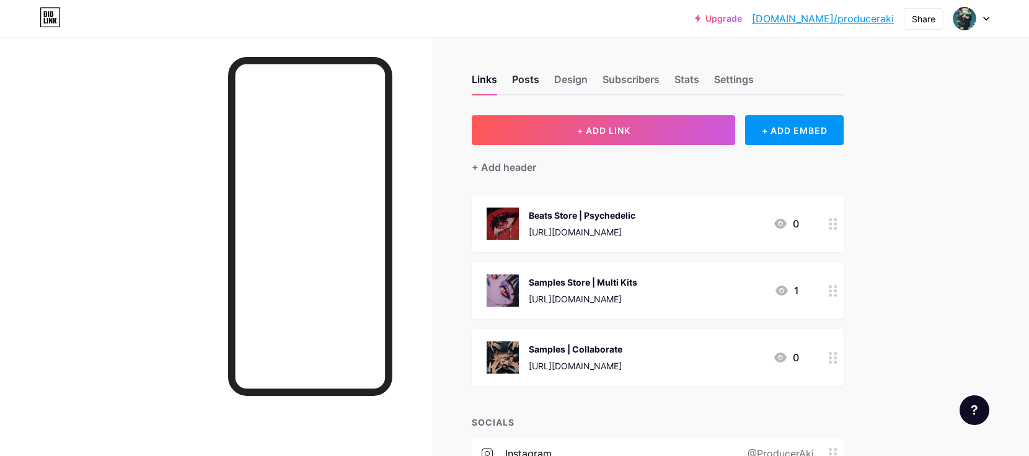
click at [518, 76] on div "Posts" at bounding box center [525, 83] width 27 height 22
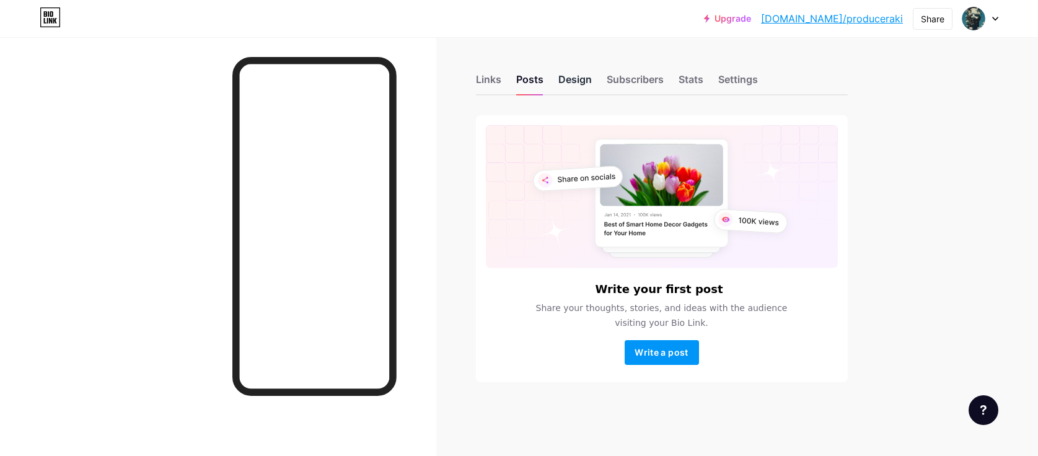
click at [570, 77] on div "Design" at bounding box center [575, 83] width 33 height 22
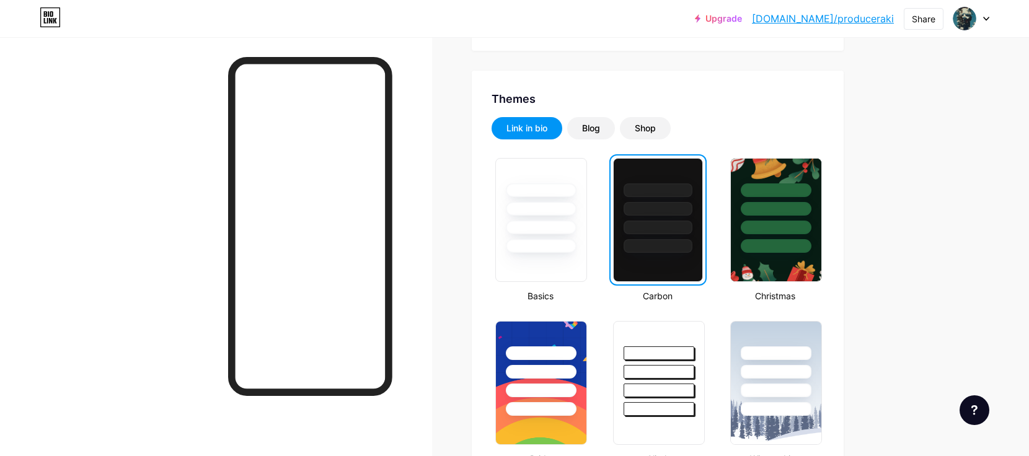
scroll to position [211, 0]
click at [600, 131] on div "Blog" at bounding box center [591, 129] width 18 height 12
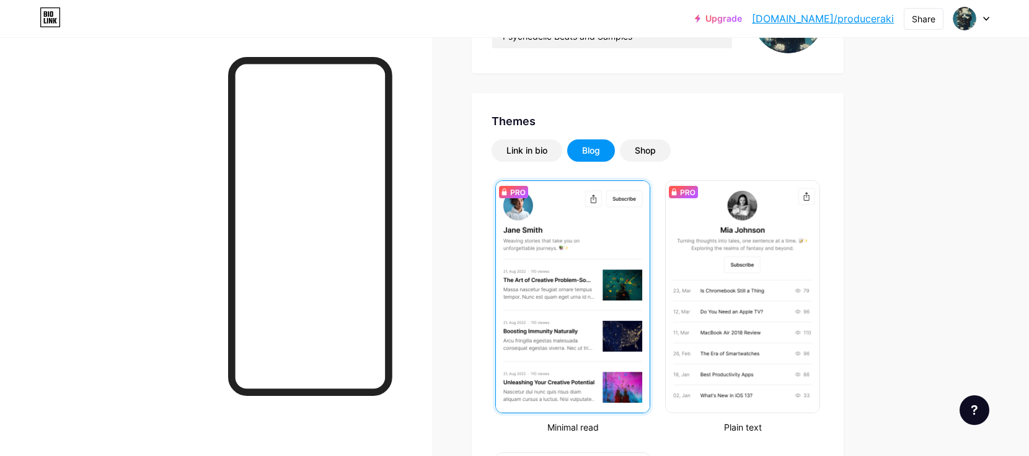
scroll to position [189, 0]
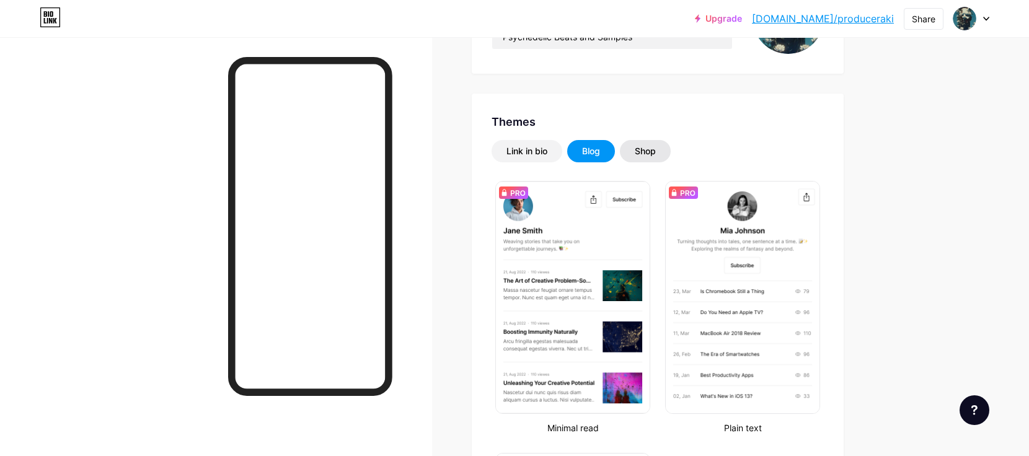
click at [647, 149] on div "Shop" at bounding box center [645, 151] width 21 height 12
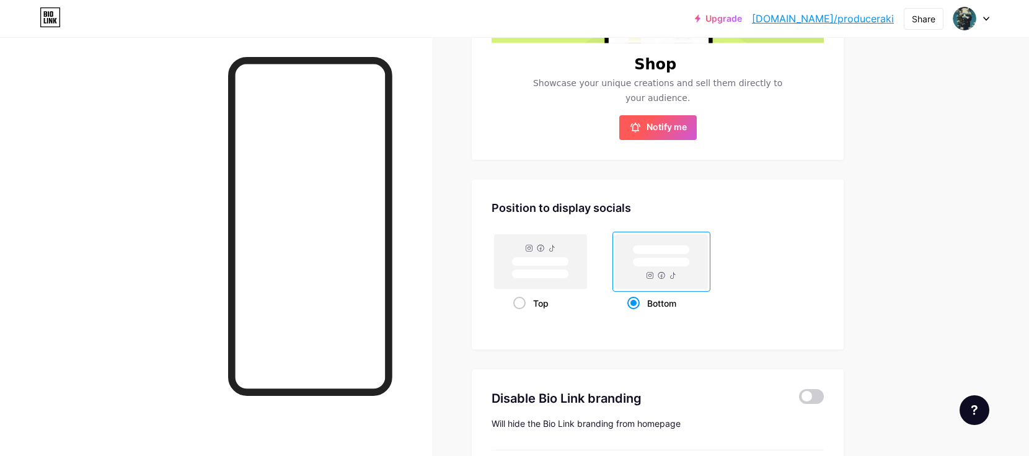
scroll to position [498, 0]
click at [634, 133] on button "Notify me" at bounding box center [657, 127] width 77 height 25
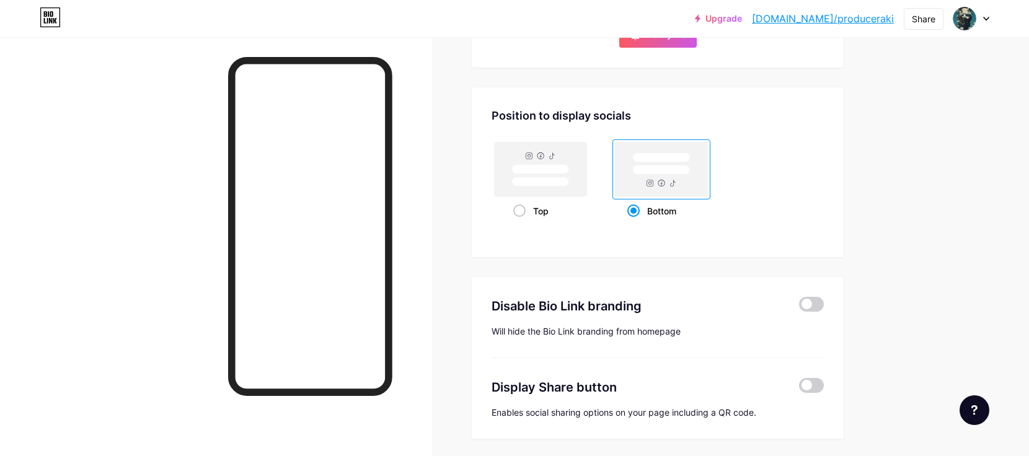
scroll to position [635, 0]
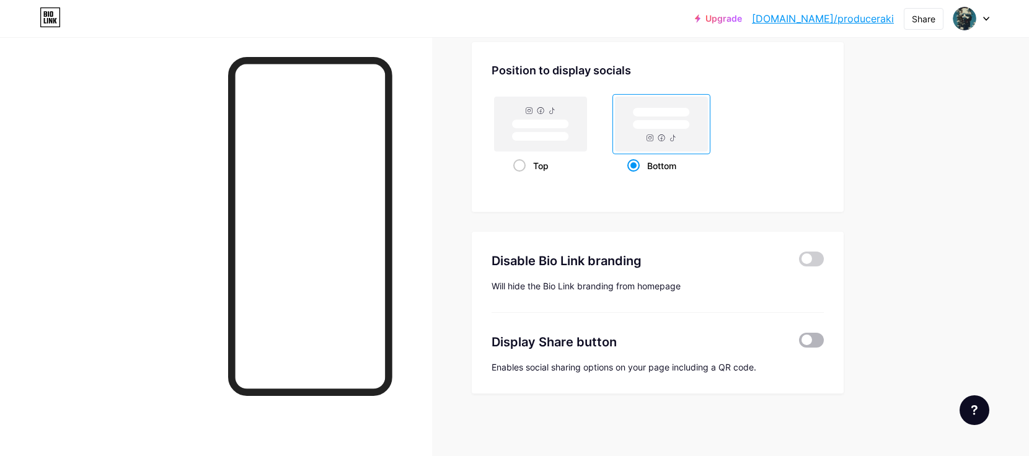
click at [815, 340] on span at bounding box center [811, 340] width 25 height 15
click at [799, 343] on input "checkbox" at bounding box center [799, 343] width 0 height 0
click at [815, 340] on span at bounding box center [811, 340] width 25 height 15
click at [799, 343] on input "checkbox" at bounding box center [799, 343] width 0 height 0
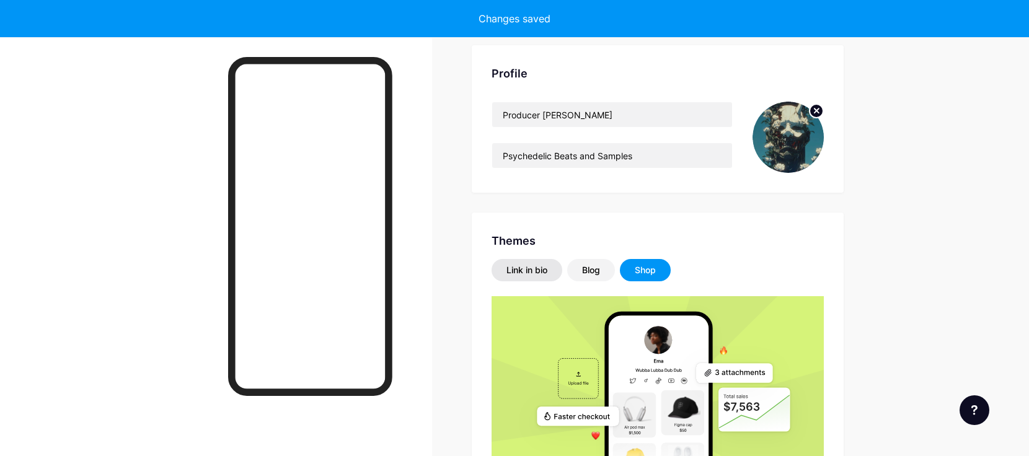
scroll to position [67, 0]
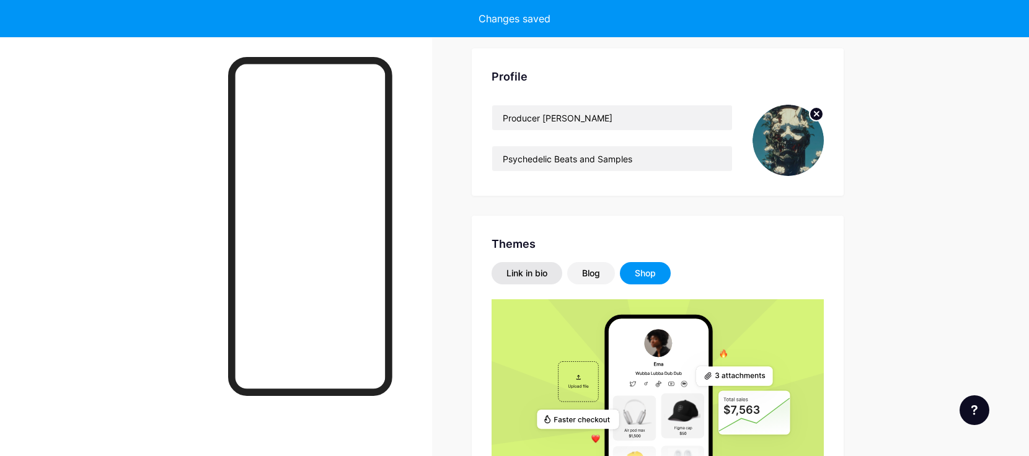
click at [537, 270] on div "Link in bio" at bounding box center [526, 273] width 41 height 12
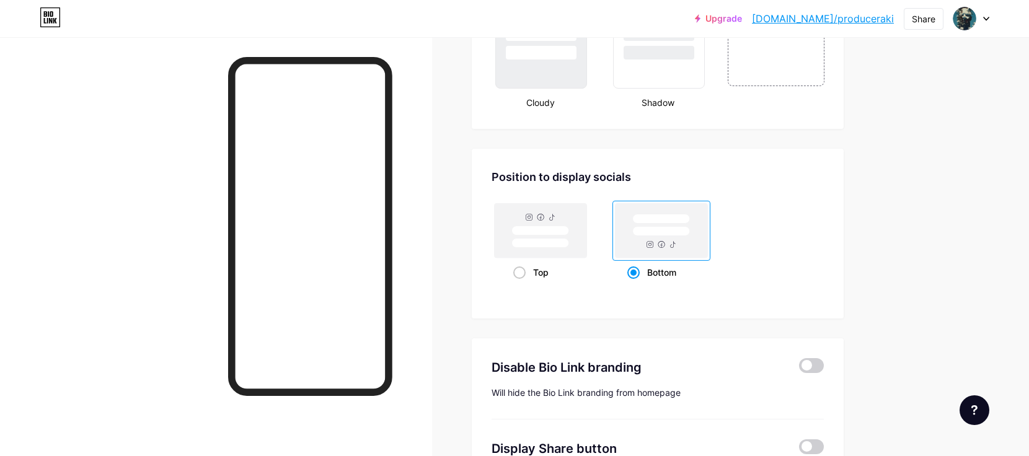
scroll to position [1368, 0]
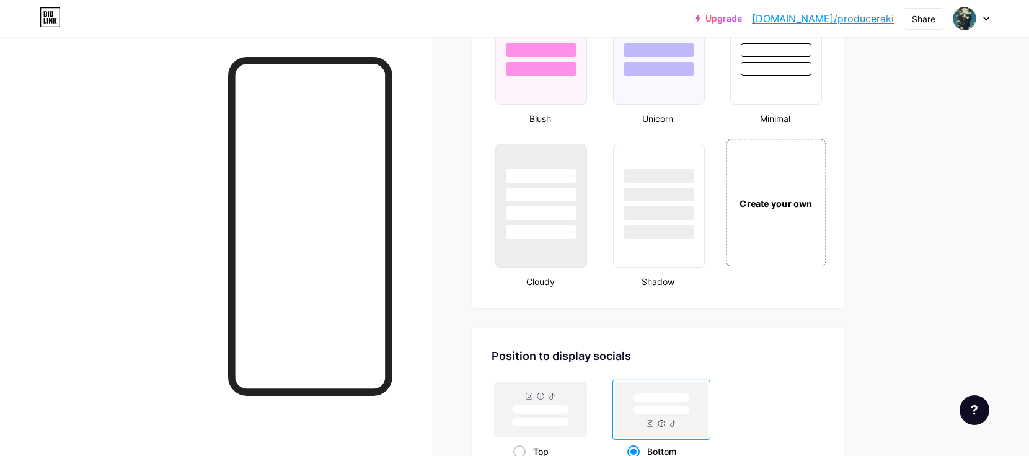
click at [769, 202] on div "Create your own" at bounding box center [776, 204] width 93 height 14
drag, startPoint x: 789, startPoint y: 231, endPoint x: 786, endPoint y: 239, distance: 8.1
click at [789, 231] on div "Create your own" at bounding box center [775, 203] width 95 height 124
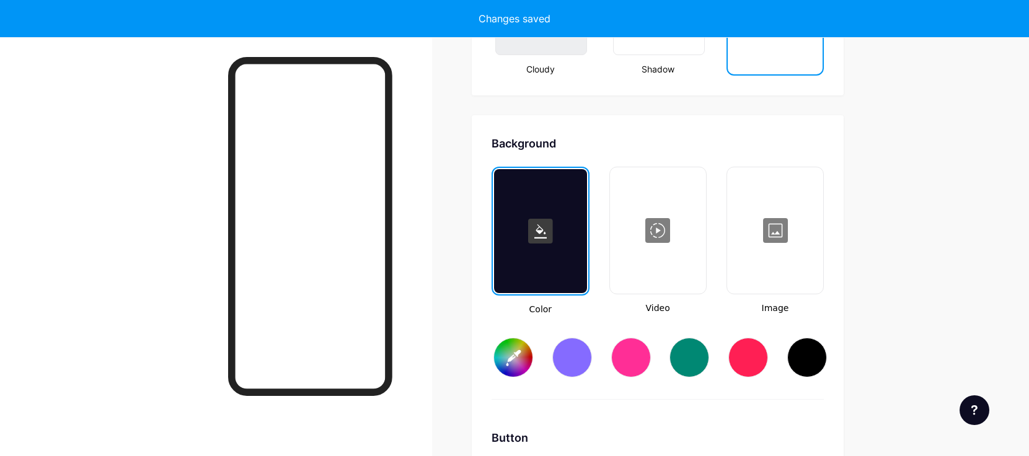
scroll to position [1646, 0]
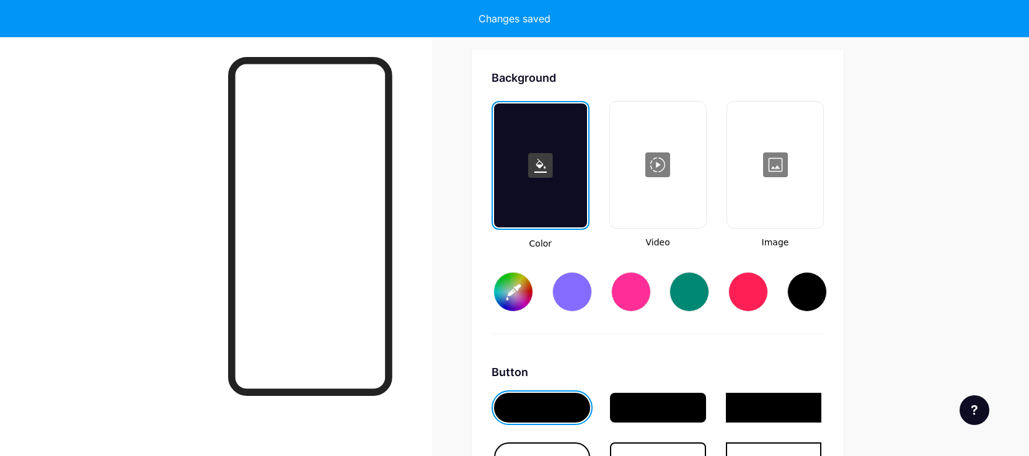
type input "#ffffff"
type input "#000000"
click at [636, 183] on div at bounding box center [658, 165] width 94 height 124
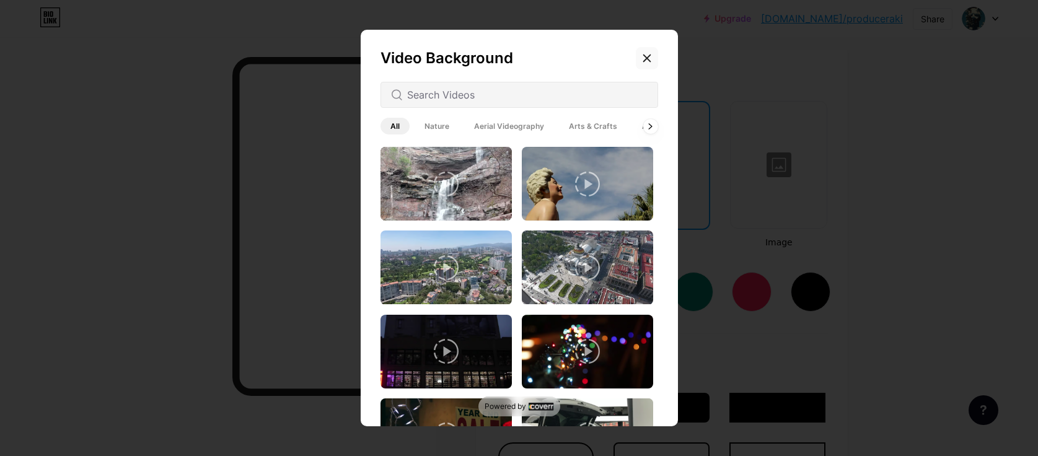
click at [652, 58] on div at bounding box center [647, 58] width 22 height 22
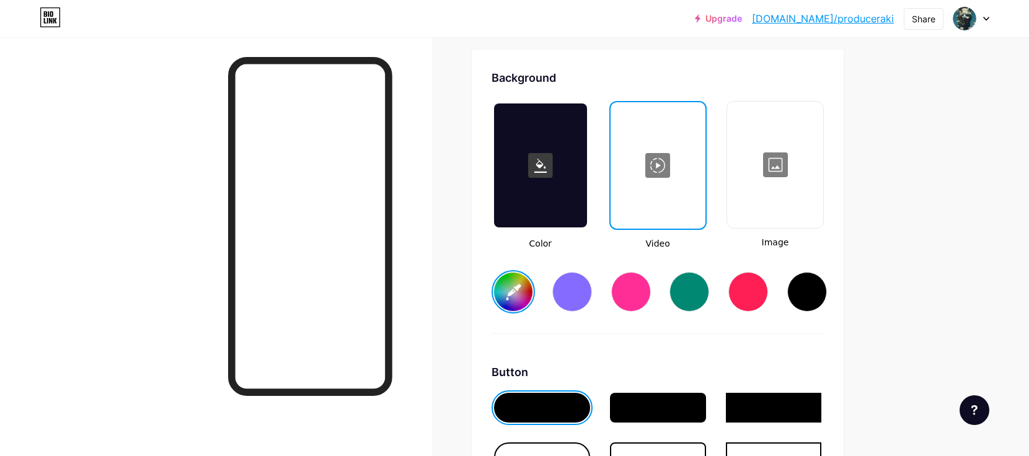
click at [536, 195] on div at bounding box center [540, 166] width 92 height 124
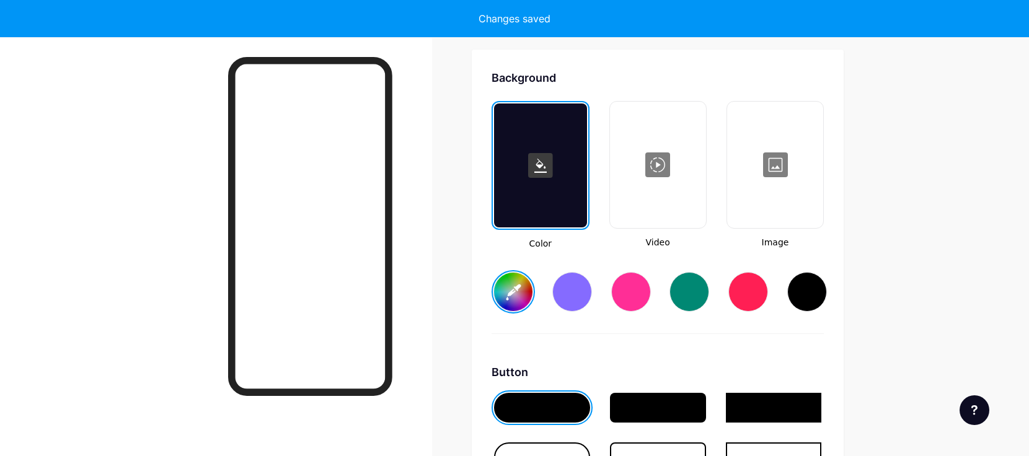
type input "#ffffff"
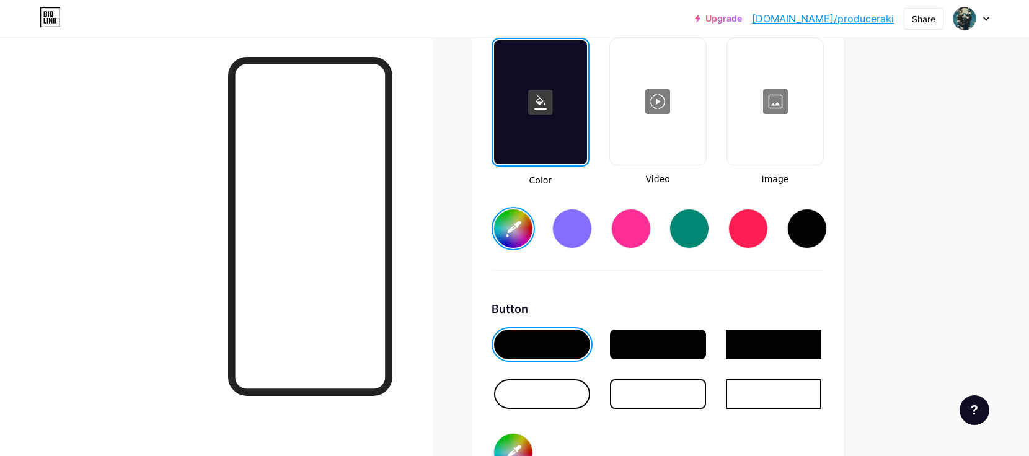
scroll to position [1705, 0]
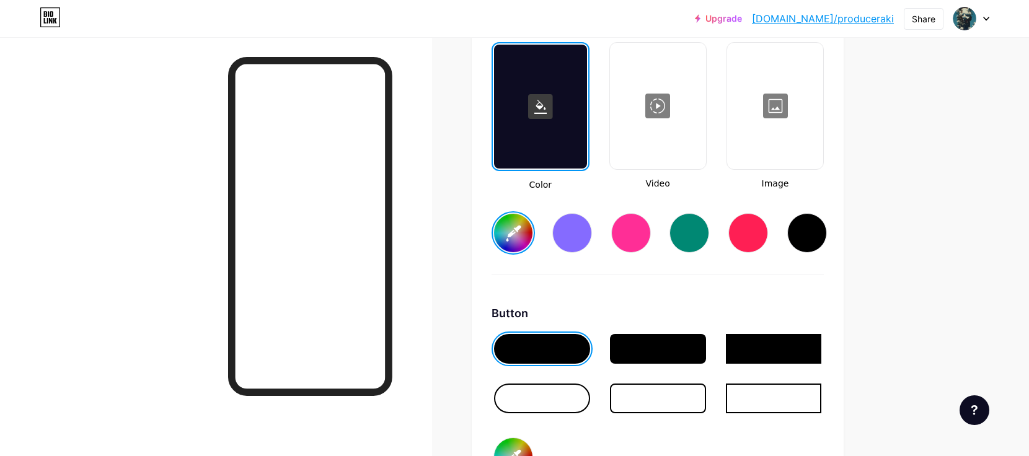
click at [766, 108] on div at bounding box center [775, 106] width 94 height 124
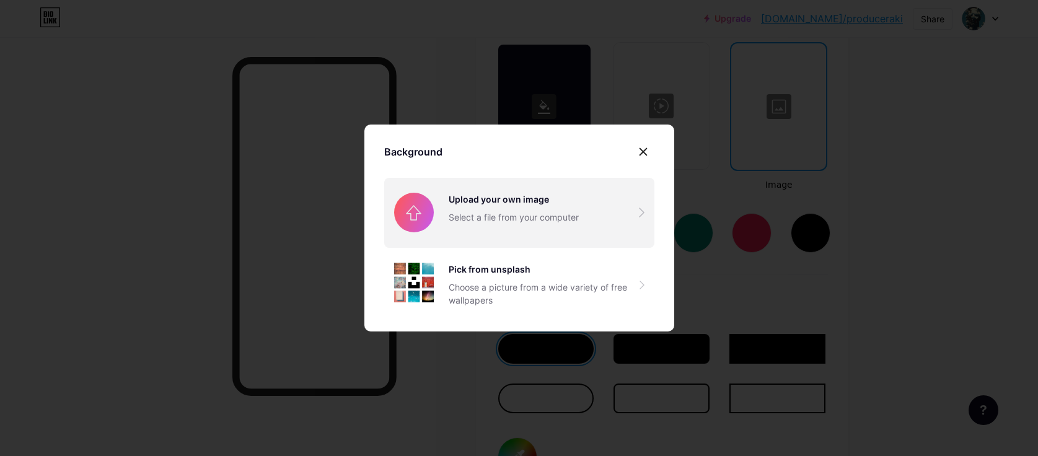
click at [489, 213] on input "file" at bounding box center [519, 212] width 270 height 69
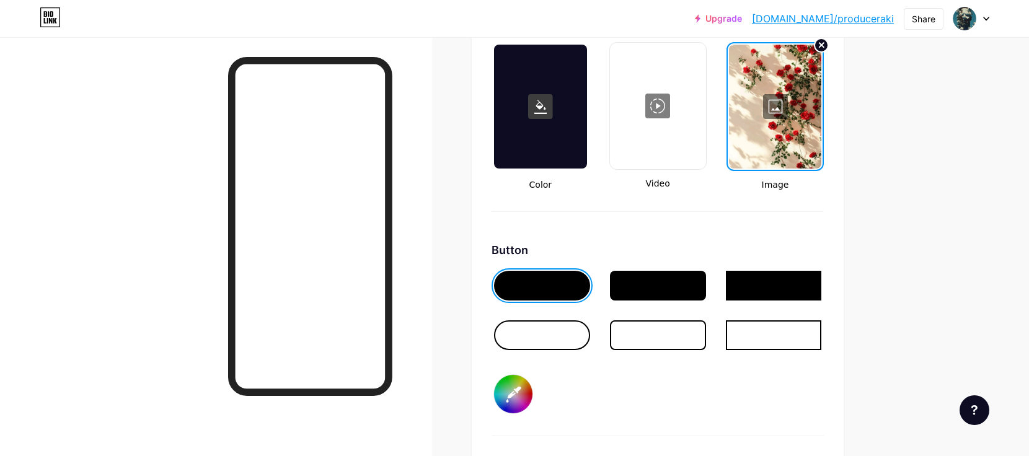
click at [767, 104] on div at bounding box center [775, 107] width 92 height 124
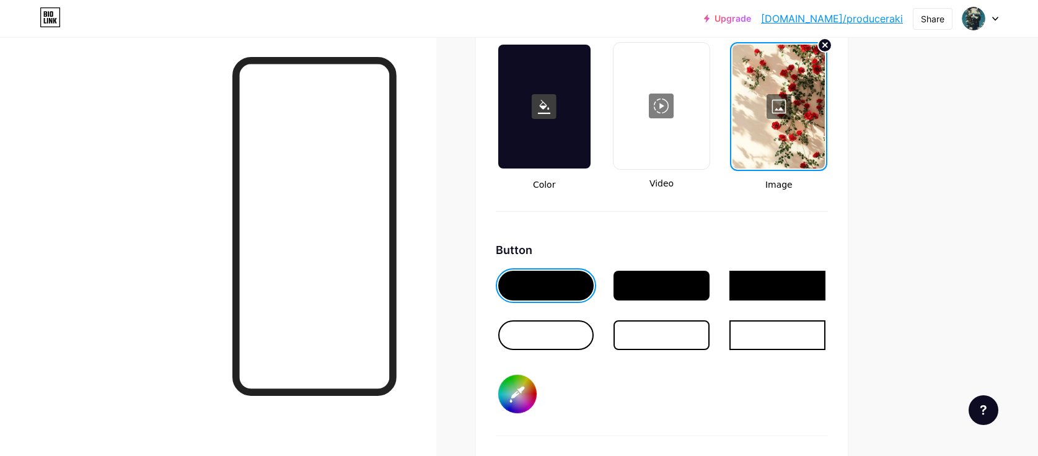
click at [480, 202] on input "file" at bounding box center [519, 212] width 270 height 69
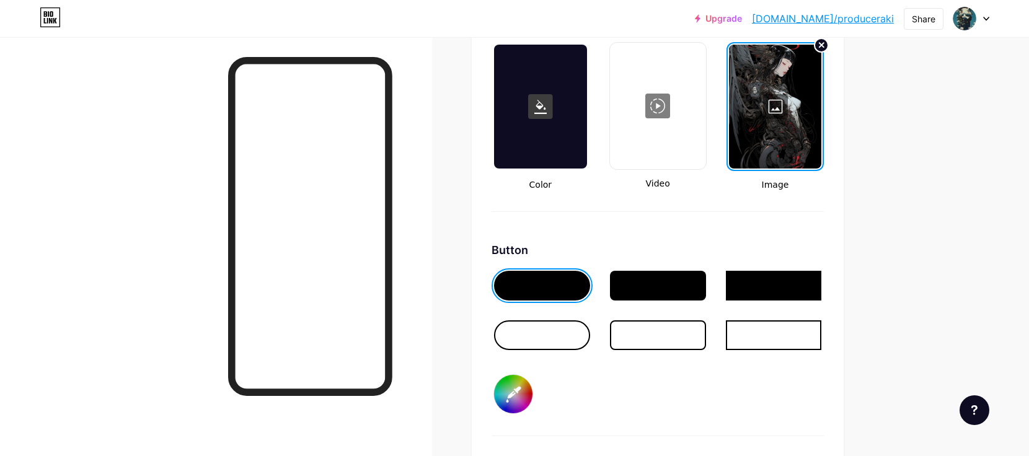
click at [496, 114] on div at bounding box center [540, 106] width 97 height 129
click at [520, 129] on div at bounding box center [540, 107] width 92 height 124
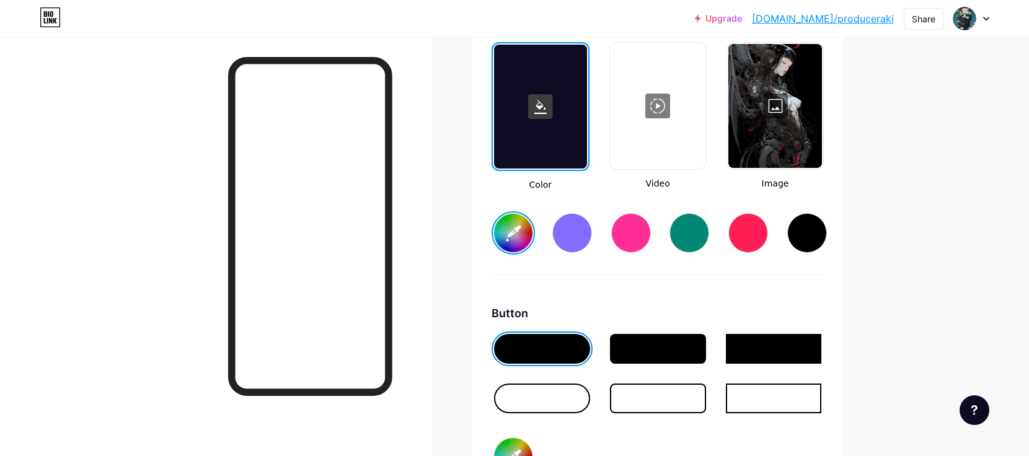
click at [805, 238] on div at bounding box center [807, 233] width 40 height 40
type input "#000000"
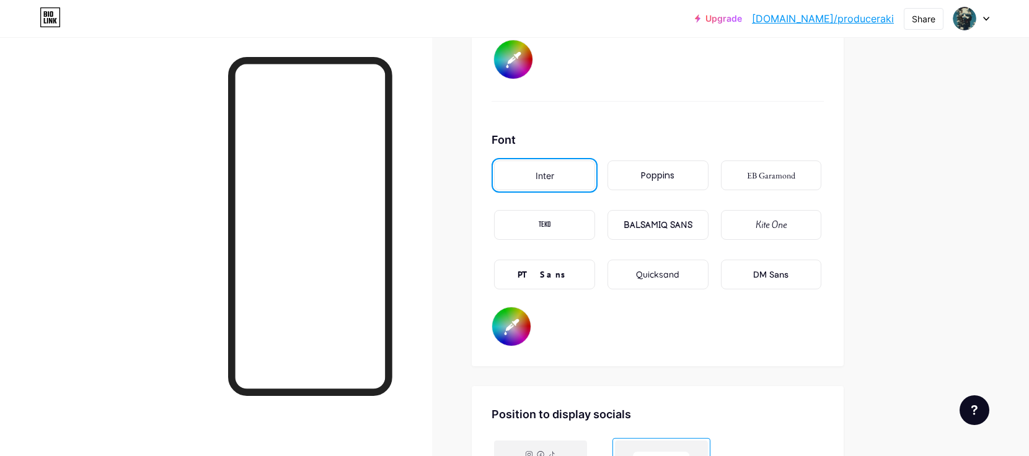
scroll to position [2108, 0]
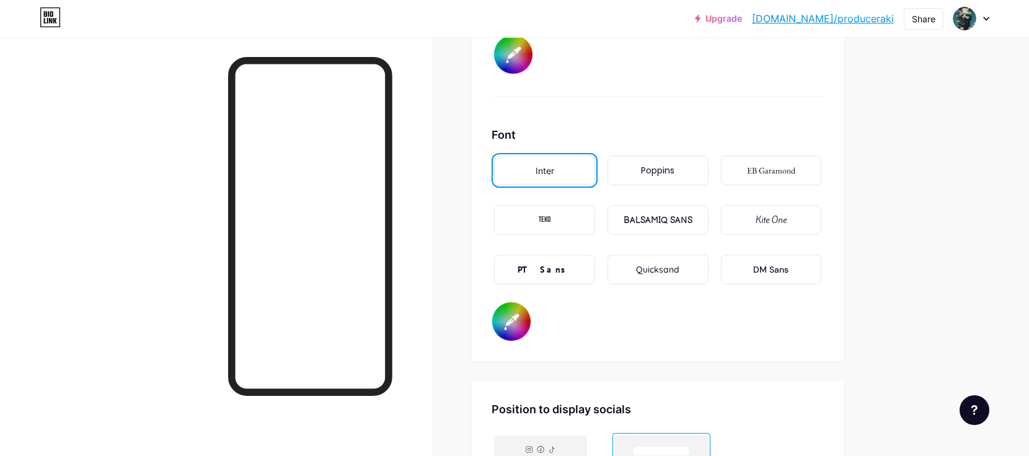
click at [635, 220] on div "BALSAMIQ SANS" at bounding box center [658, 220] width 69 height 13
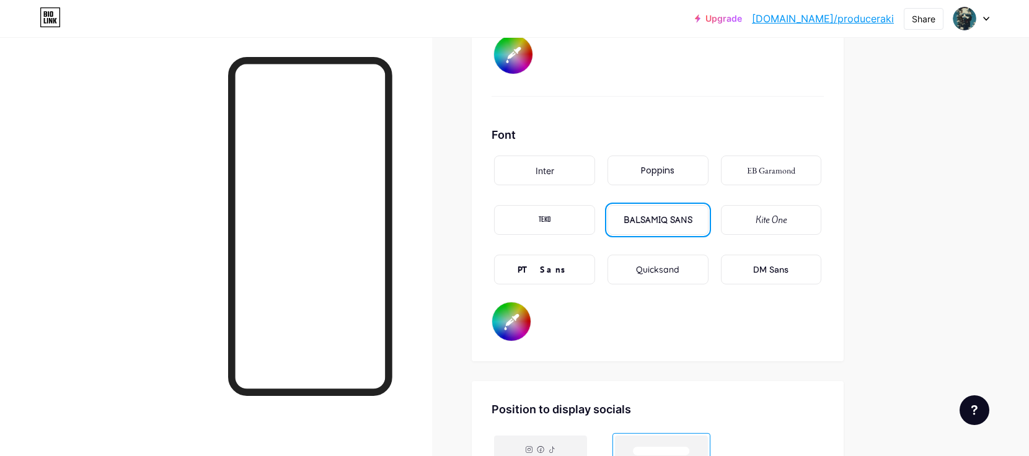
click at [761, 172] on div "EB Garamond" at bounding box center [771, 170] width 48 height 13
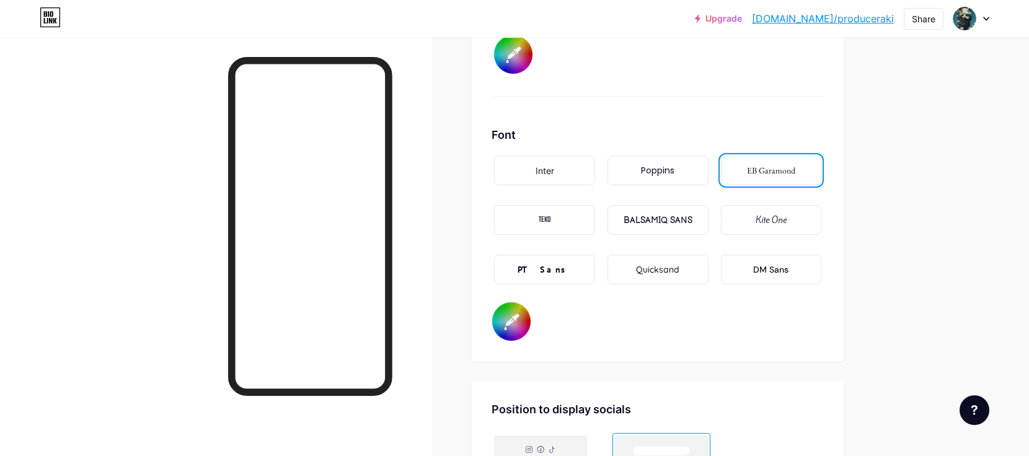
click at [666, 170] on div "Poppins" at bounding box center [657, 170] width 33 height 13
click at [763, 275] on div "DM Sans" at bounding box center [770, 269] width 35 height 13
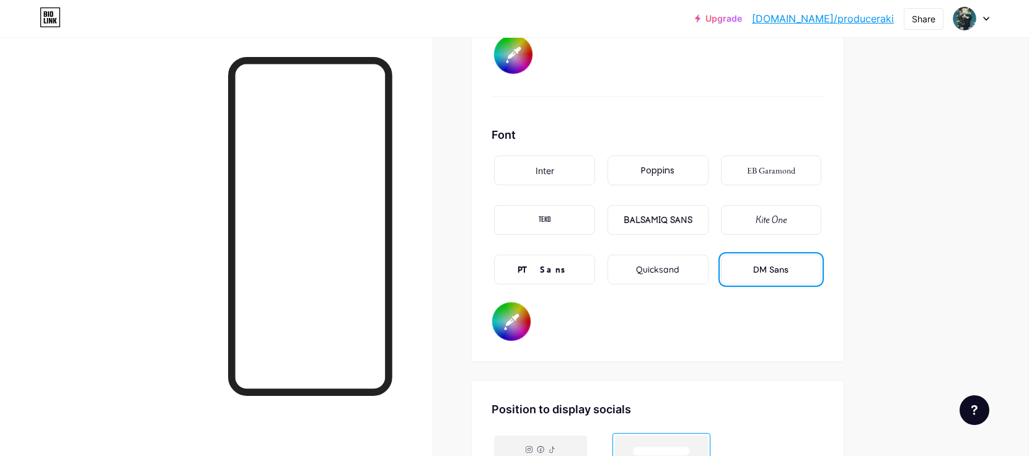
click at [567, 268] on div "PT Sans" at bounding box center [544, 270] width 101 height 30
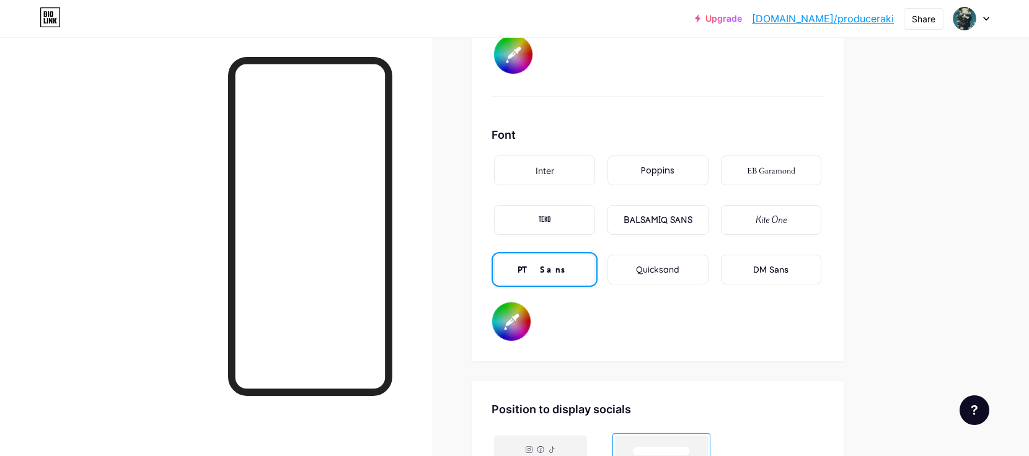
click at [658, 166] on div "Poppins" at bounding box center [657, 170] width 33 height 13
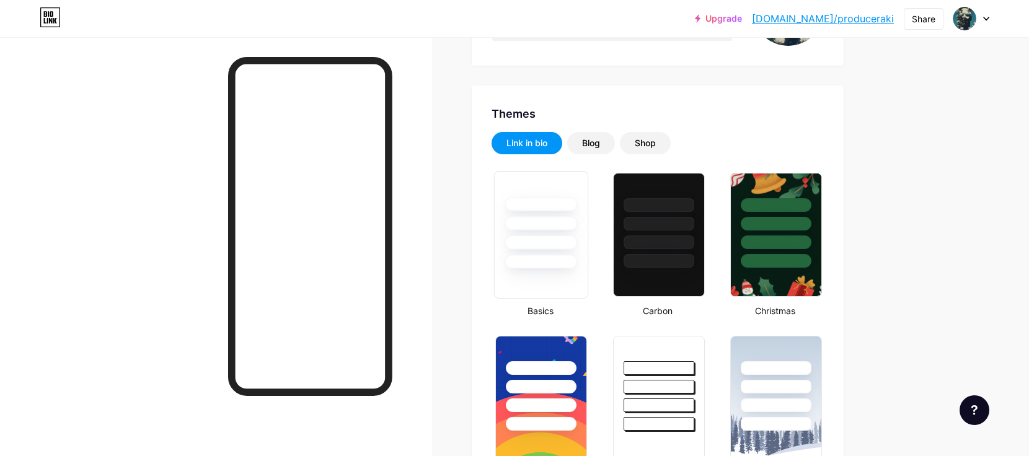
scroll to position [0, 0]
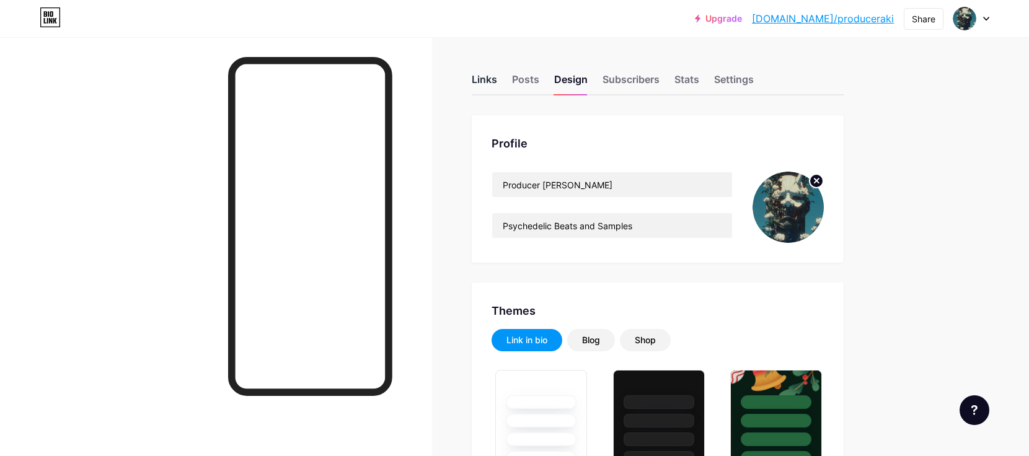
click at [481, 84] on div "Links" at bounding box center [484, 83] width 25 height 22
